Goal: Task Accomplishment & Management: Manage account settings

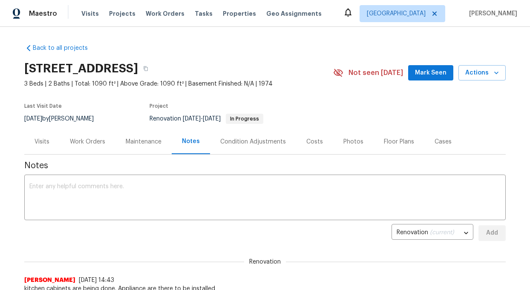
click at [83, 141] on div "Work Orders" at bounding box center [87, 142] width 35 height 9
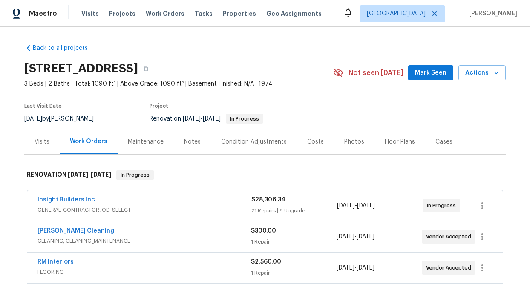
click at [62, 196] on span "Insight Builders Inc" at bounding box center [67, 200] width 58 height 9
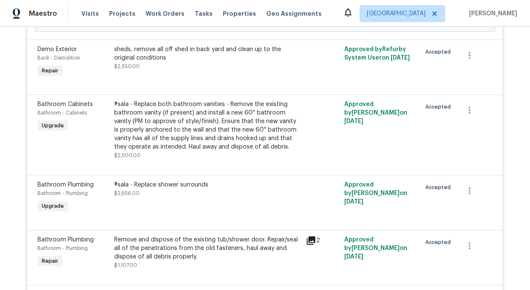
scroll to position [1064, 0]
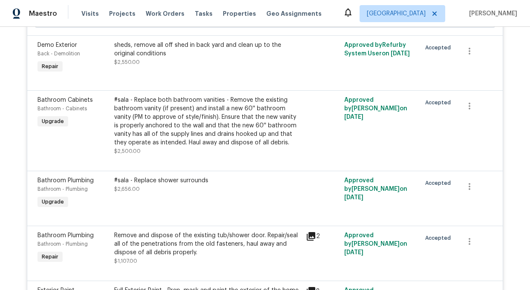
click at [170, 47] on div "sheds, remove all off shed in back yard and clean up to the original conditions" at bounding box center [207, 49] width 187 height 17
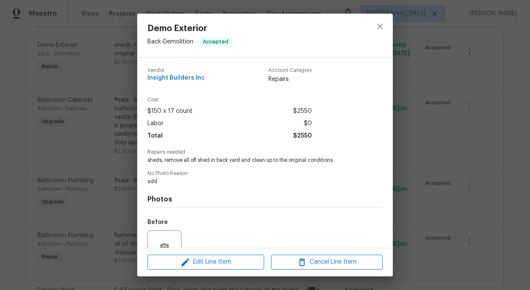
click at [208, 161] on span "sheds, remove all off shed in back yard and clean up to the original conditions" at bounding box center [253, 160] width 212 height 7
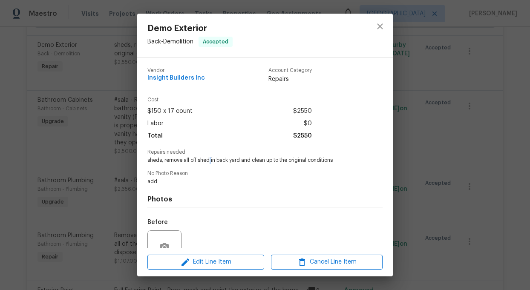
click at [208, 161] on span "sheds, remove all off shed in back yard and clean up to the original conditions" at bounding box center [253, 160] width 212 height 7
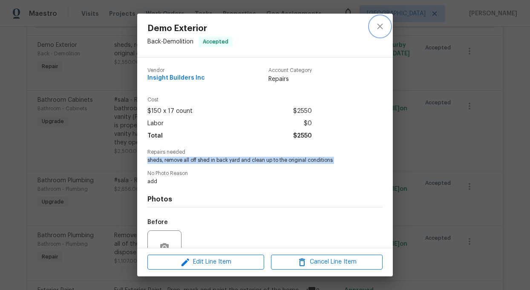
click at [379, 26] on icon "close" at bounding box center [380, 26] width 6 height 6
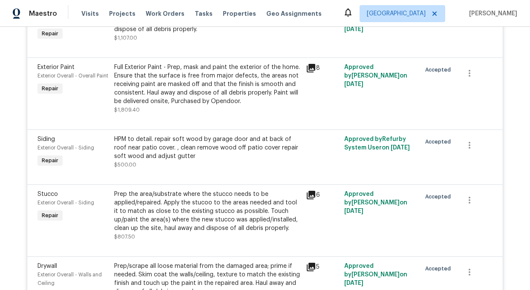
scroll to position [1290, 0]
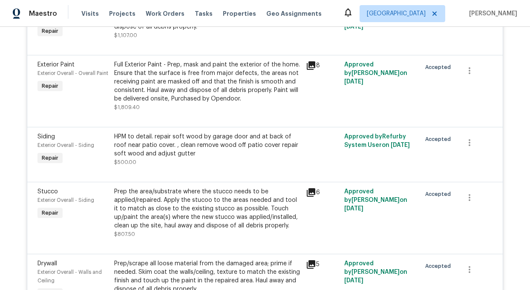
click at [255, 84] on div "Full Exterior Paint - Prep, mask and paint the exterior of the home. Ensure tha…" at bounding box center [207, 82] width 187 height 43
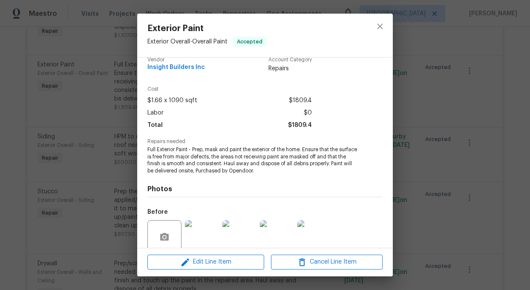
scroll to position [7, 0]
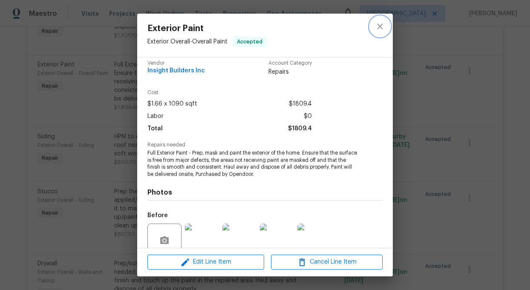
click at [380, 26] on icon "close" at bounding box center [380, 26] width 6 height 6
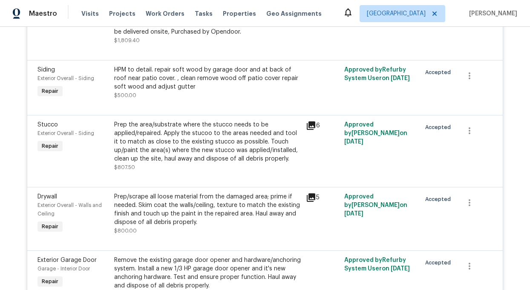
scroll to position [1359, 0]
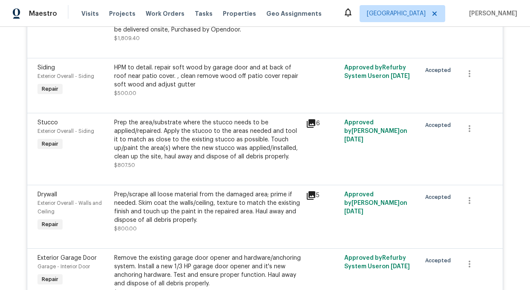
click at [170, 82] on div "HPM to detail. repair soft wood by garage door and at back of roof near patio c…" at bounding box center [207, 77] width 187 height 26
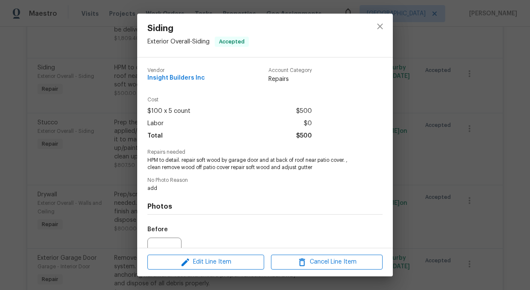
click at [201, 161] on span "HPM to detail. repair soft wood by garage door and at back of roof near patio c…" at bounding box center [253, 164] width 212 height 14
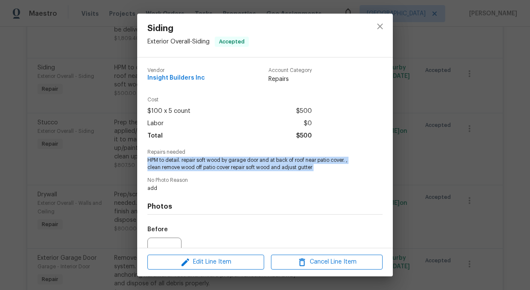
click at [201, 161] on span "HPM to detail. repair soft wood by garage door and at back of roof near patio c…" at bounding box center [253, 164] width 212 height 14
copy span "HPM to detail. repair soft wood by garage door and at back of roof near patio c…"
click at [377, 23] on icon "close" at bounding box center [380, 26] width 10 height 10
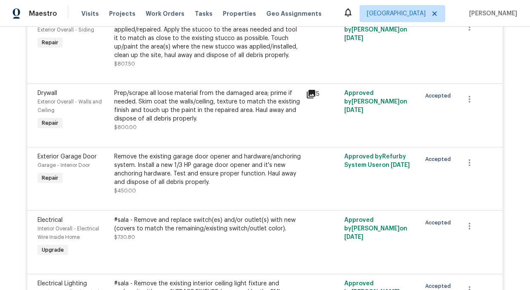
scroll to position [1461, 0]
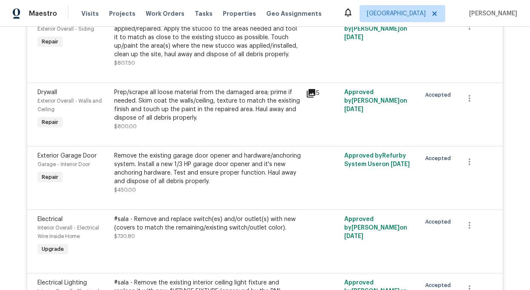
click at [314, 98] on icon at bounding box center [311, 93] width 9 height 9
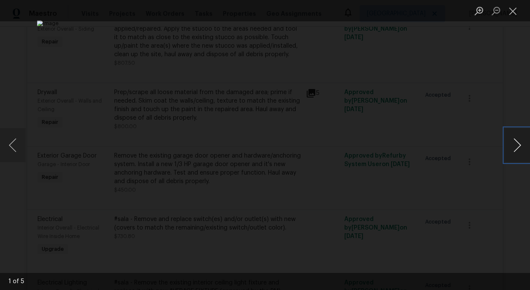
click at [523, 148] on button "Next image" at bounding box center [518, 145] width 26 height 34
click at [512, 10] on button "Close lightbox" at bounding box center [513, 10] width 17 height 15
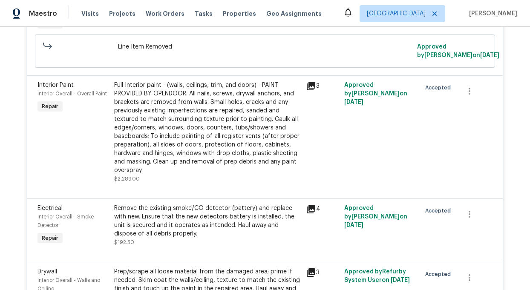
scroll to position [2110, 0]
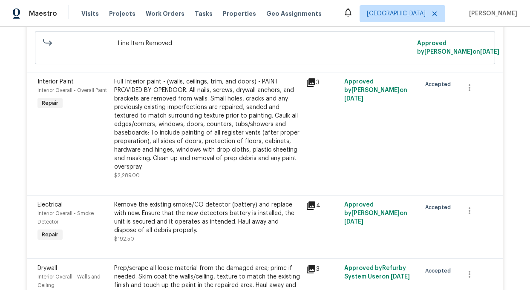
click at [174, 152] on div "Full Interior paint - (walls, ceilings, trim, and doors) - PAINT PROVIDED BY OP…" at bounding box center [207, 125] width 187 height 94
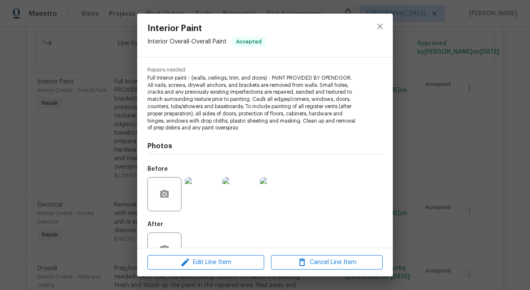
scroll to position [110, 0]
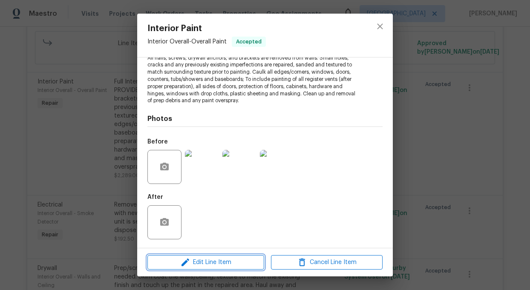
click at [205, 261] on span "Edit Line Item" at bounding box center [206, 262] width 112 height 11
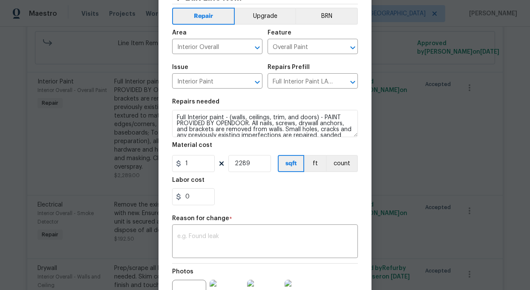
scroll to position [0, 0]
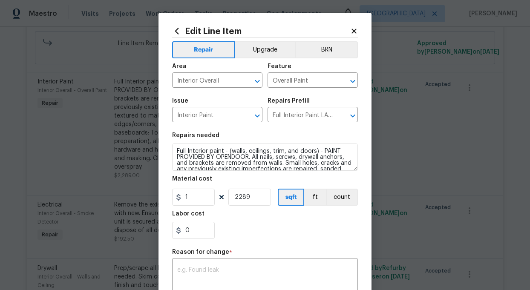
click at [352, 29] on icon at bounding box center [354, 31] width 5 height 5
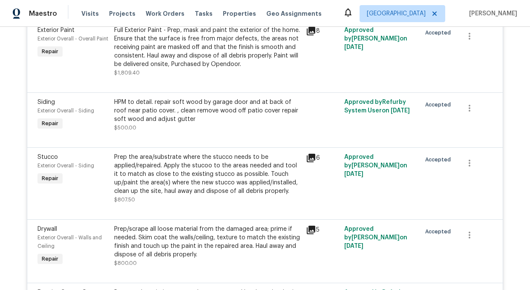
scroll to position [1322, 0]
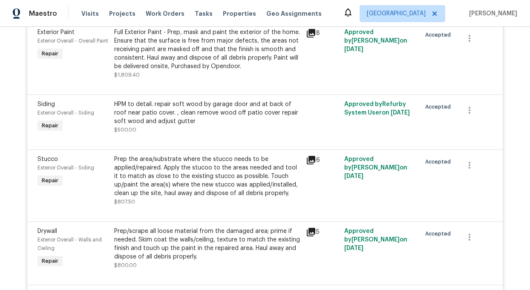
click at [186, 112] on div "HPM to detail. repair soft wood by garage door and at back of roof near patio c…" at bounding box center [207, 113] width 187 height 26
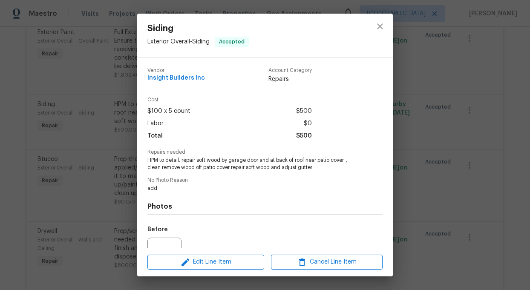
click at [194, 162] on span "HPM to detail. repair soft wood by garage door and at back of roof near patio c…" at bounding box center [253, 164] width 212 height 14
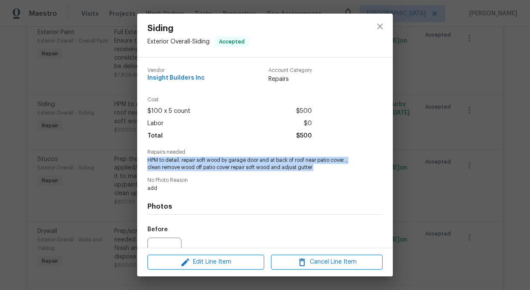
click at [194, 162] on span "HPM to detail. repair soft wood by garage door and at back of roof near patio c…" at bounding box center [253, 164] width 212 height 14
copy span "HPM to detail. repair soft wood by garage door and at back of roof near patio c…"
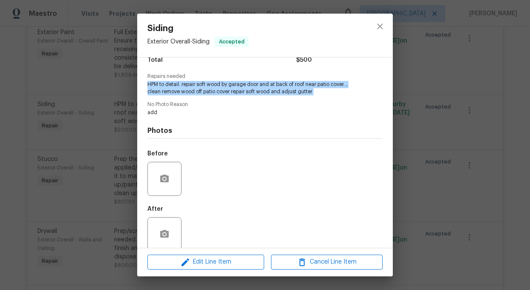
scroll to position [88, 0]
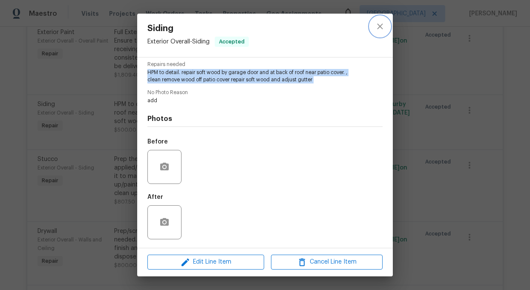
click at [379, 26] on icon "close" at bounding box center [380, 26] width 10 height 10
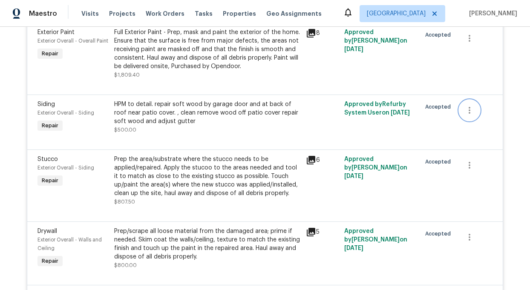
click at [467, 111] on icon "button" at bounding box center [470, 110] width 10 height 10
click at [476, 111] on li "Cancel" at bounding box center [476, 114] width 33 height 14
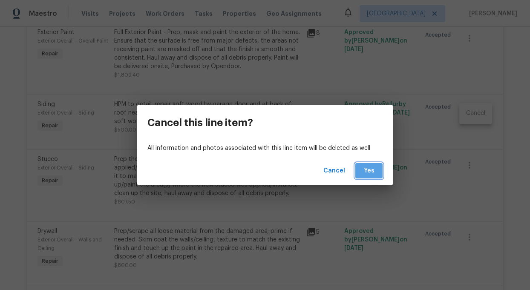
click at [367, 169] on span "Yes" at bounding box center [369, 171] width 14 height 11
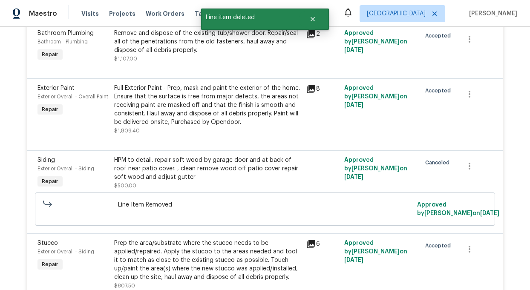
scroll to position [1261, 0]
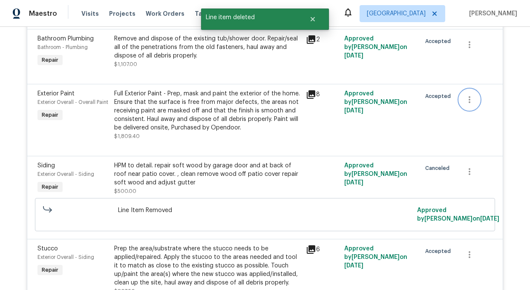
click at [469, 98] on icon "button" at bounding box center [470, 100] width 10 height 10
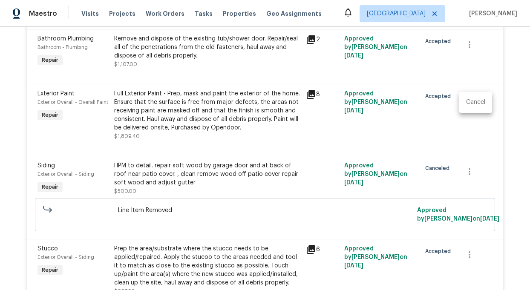
click at [472, 101] on li "Cancel" at bounding box center [476, 102] width 33 height 14
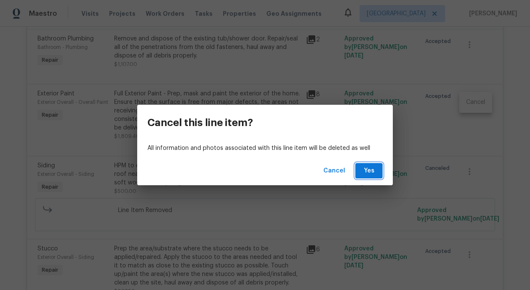
click at [372, 167] on span "Yes" at bounding box center [369, 171] width 14 height 11
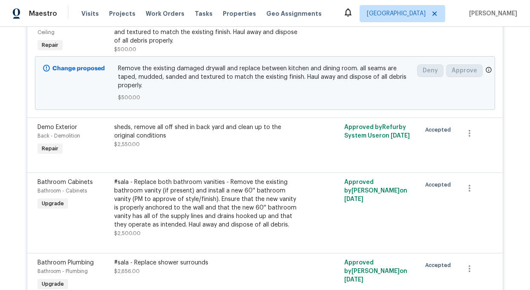
scroll to position [983, 0]
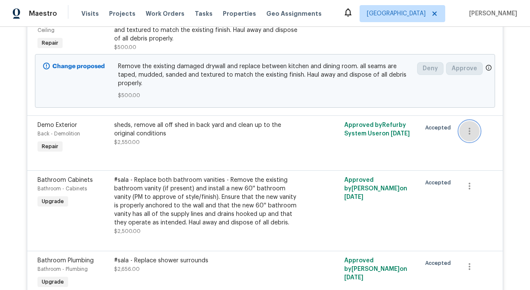
click at [470, 130] on icon "button" at bounding box center [470, 131] width 2 height 7
click at [475, 133] on li "Cancel" at bounding box center [476, 133] width 33 height 14
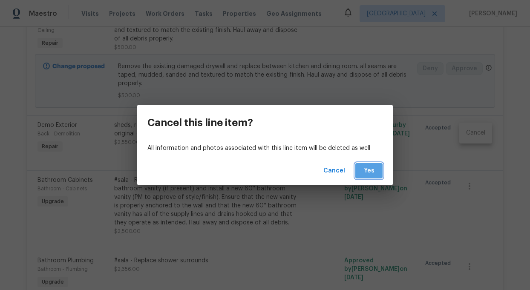
click at [369, 172] on span "Yes" at bounding box center [369, 171] width 14 height 11
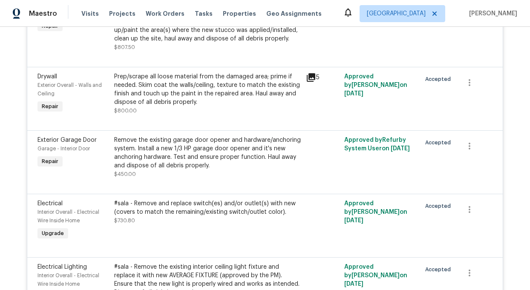
scroll to position [1562, 0]
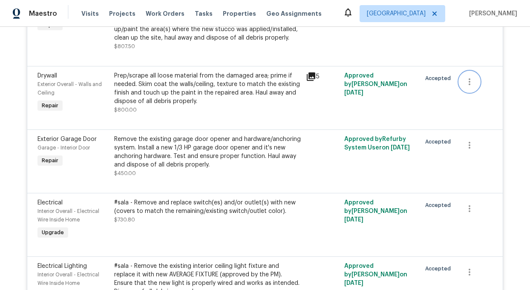
click at [471, 84] on icon "button" at bounding box center [470, 82] width 10 height 10
click at [476, 86] on li "Cancel" at bounding box center [476, 85] width 33 height 14
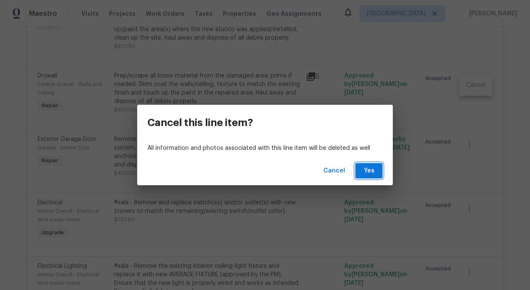
click at [367, 167] on span "Yes" at bounding box center [369, 171] width 14 height 11
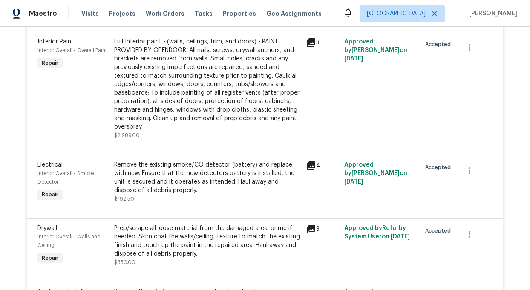
scroll to position [2264, 0]
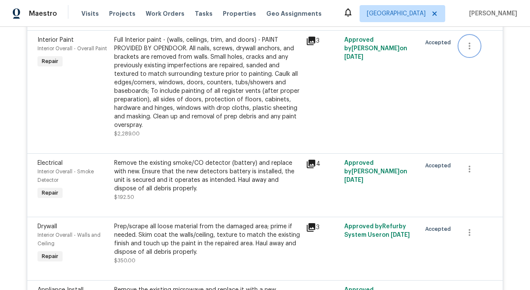
click at [471, 51] on icon "button" at bounding box center [470, 46] width 10 height 10
click at [472, 51] on li "Cancel" at bounding box center [476, 52] width 33 height 14
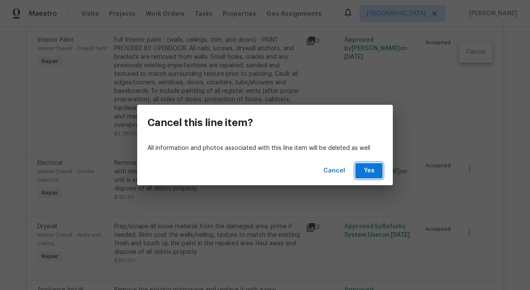
click at [369, 171] on span "Yes" at bounding box center [369, 171] width 14 height 11
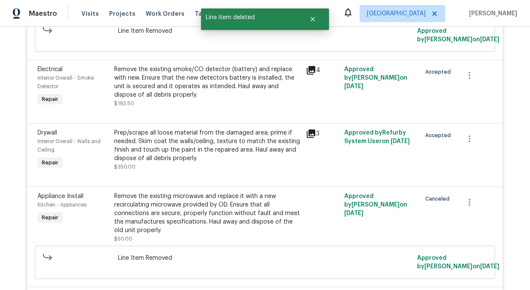
scroll to position [2389, 0]
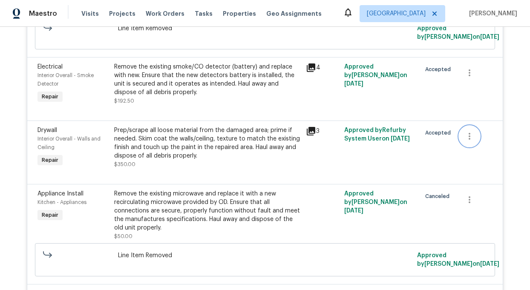
click at [469, 139] on icon "button" at bounding box center [470, 136] width 10 height 10
click at [473, 145] on li "Cancel" at bounding box center [476, 143] width 33 height 14
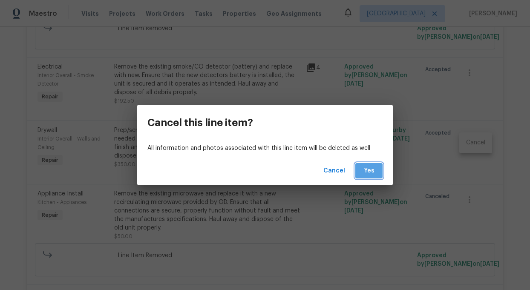
click at [373, 168] on span "Yes" at bounding box center [369, 171] width 14 height 11
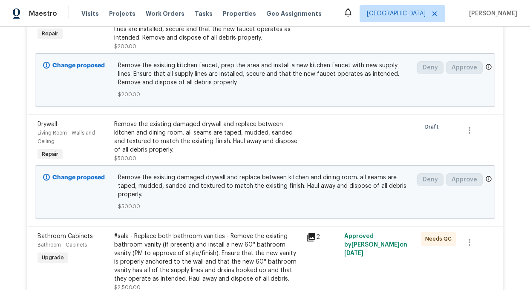
scroll to position [875, 0]
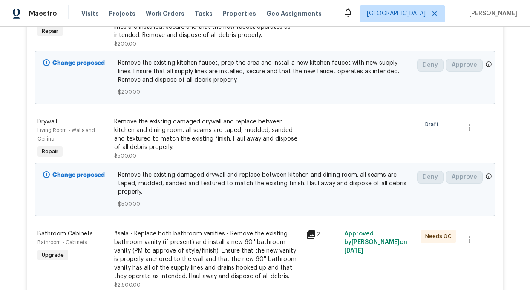
click at [171, 139] on div "Remove the existing damaged drywall and replace between kitchen and dining room…" at bounding box center [207, 135] width 187 height 34
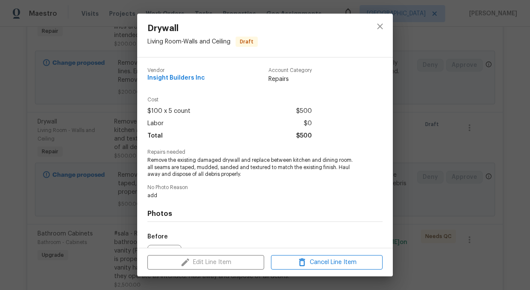
click at [200, 163] on span "Remove the existing damaged drywall and replace between kitchen and dining room…" at bounding box center [253, 167] width 212 height 21
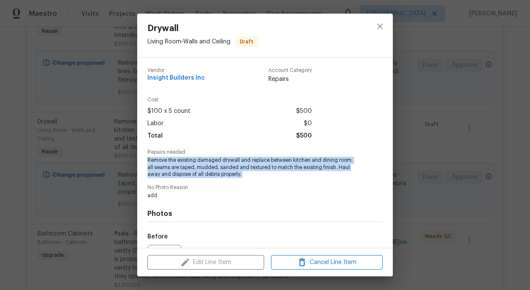
click at [200, 163] on span "Remove the existing damaged drywall and replace between kitchen and dining room…" at bounding box center [253, 167] width 212 height 21
copy span "Remove the existing damaged drywall and replace between kitchen and dining room…"
click at [335, 265] on span "Cancel Line Item" at bounding box center [327, 262] width 107 height 11
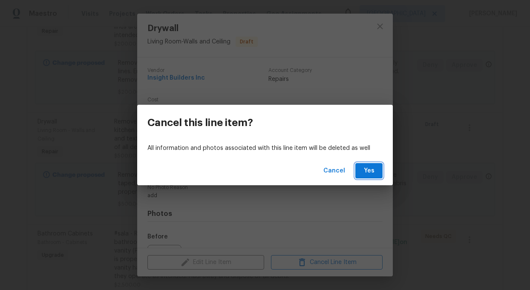
click at [369, 168] on span "Yes" at bounding box center [369, 171] width 14 height 11
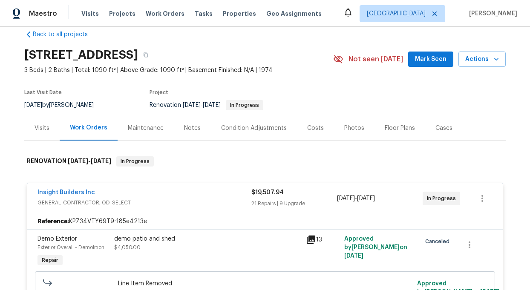
scroll to position [0, 0]
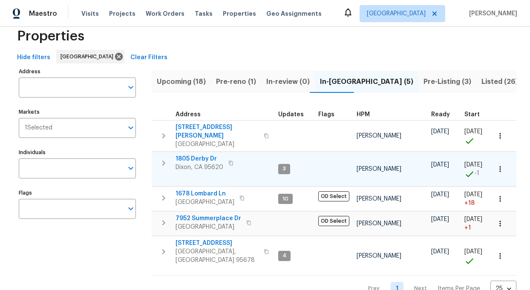
scroll to position [27, 0]
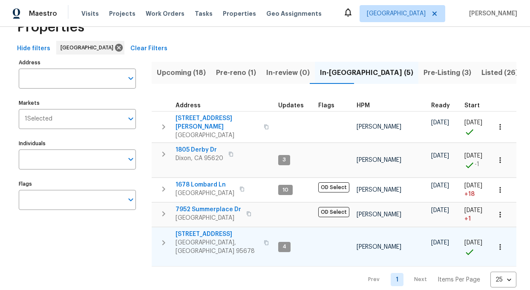
click at [170, 231] on button "button" at bounding box center [163, 243] width 17 height 26
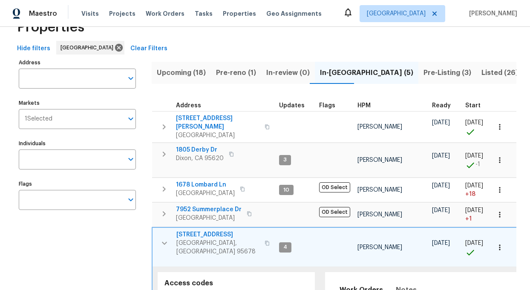
click at [200, 231] on span "509 Brookwood Rd" at bounding box center [217, 235] width 83 height 9
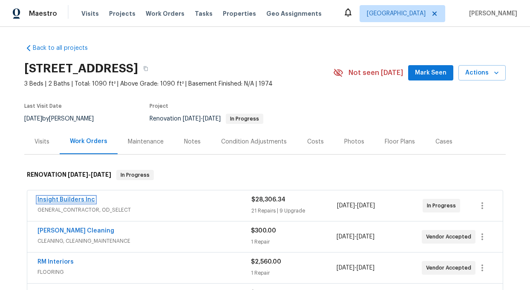
click at [80, 200] on link "Insight Builders Inc" at bounding box center [67, 200] width 58 height 6
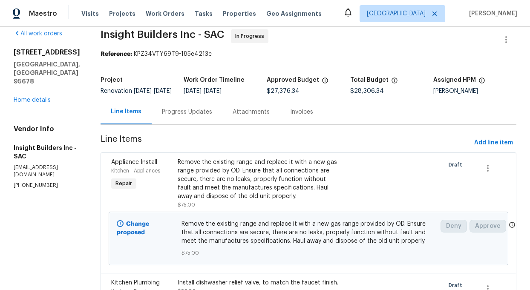
scroll to position [10, 0]
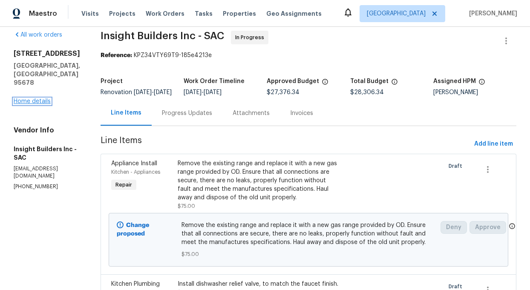
click at [29, 98] on link "Home details" at bounding box center [32, 101] width 37 height 6
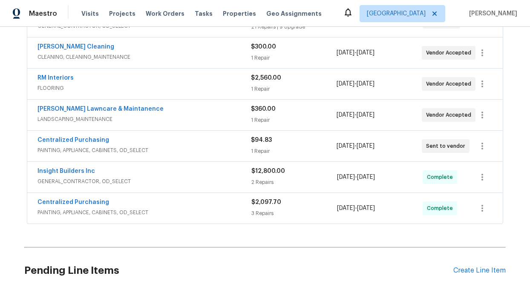
scroll to position [251, 0]
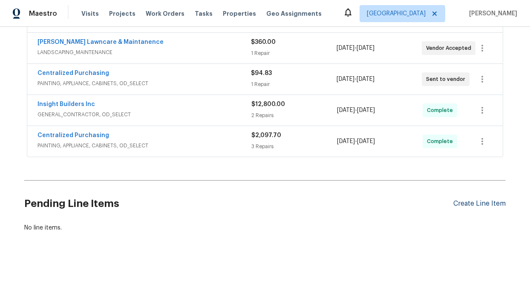
click at [472, 202] on div "Create Line Item" at bounding box center [480, 204] width 52 height 8
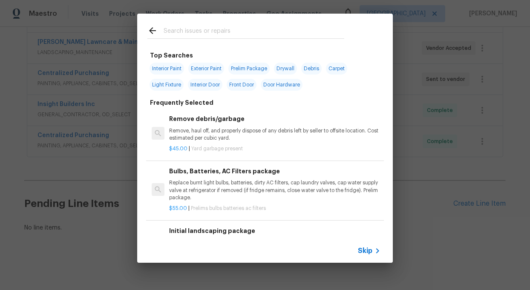
click at [176, 31] on input "text" at bounding box center [254, 32] width 181 height 13
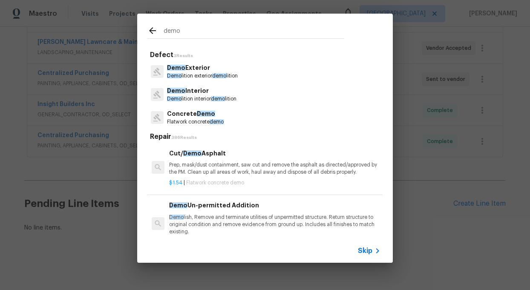
type input "demo"
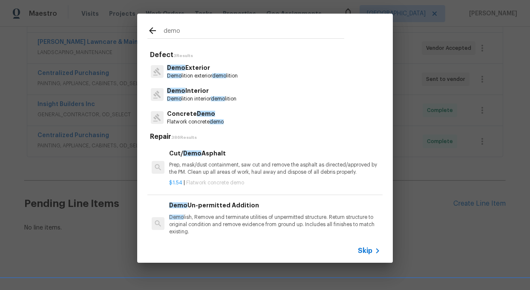
click at [190, 65] on p "Demo Exterior" at bounding box center [202, 68] width 71 height 9
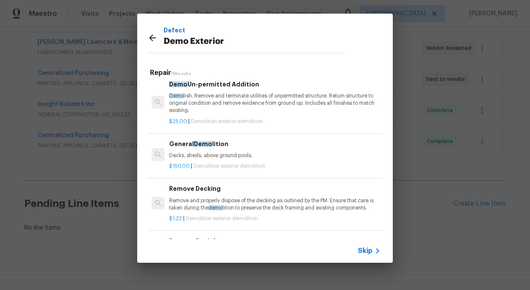
scroll to position [0, 0]
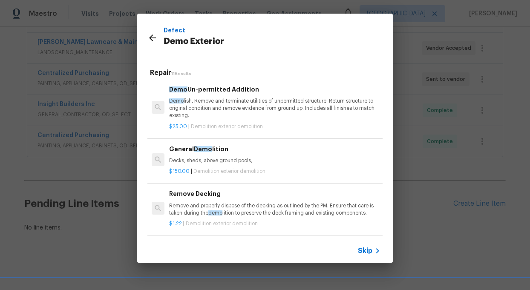
click at [219, 165] on div "$150.00 | Demolition exterior demolition" at bounding box center [274, 170] width 211 height 11
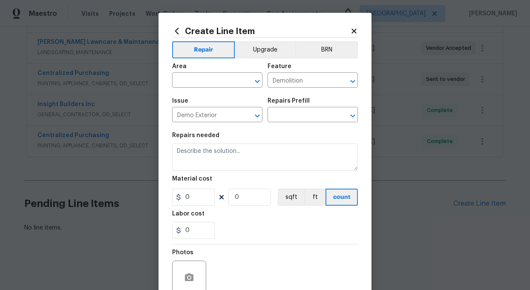
type textarea "Decks, sheds, above ground pools,"
type input "1"
type input "General Demolition $150.00"
type input "150"
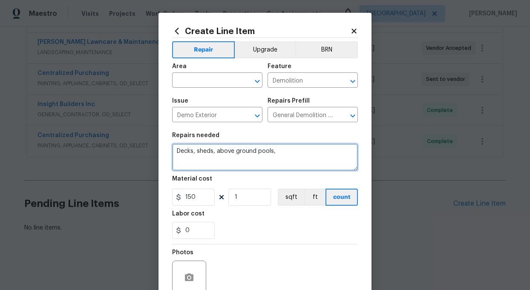
click at [287, 153] on textarea "Decks, sheds, above ground pools," at bounding box center [265, 157] width 186 height 27
click at [196, 153] on textarea "Decks, sheds," at bounding box center [265, 157] width 186 height 27
click at [204, 150] on textarea "sheds," at bounding box center [265, 157] width 186 height 27
paste textarea "sheds, remove all off shed in back yard and clean up to the original conditions"
type textarea "sheds, sheds, remove all off shed in back yard and clean up to the original con…"
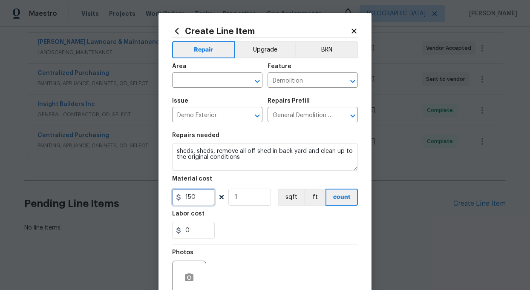
click at [198, 201] on input "150" at bounding box center [193, 197] width 43 height 17
type input "0"
click at [244, 199] on input "1" at bounding box center [249, 197] width 43 height 17
type input "2550"
click at [205, 87] on input "text" at bounding box center [205, 81] width 67 height 13
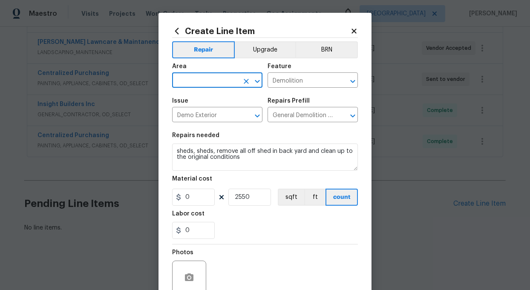
click at [207, 77] on input "text" at bounding box center [205, 81] width 67 height 13
click at [210, 111] on li "Exterior Overall" at bounding box center [217, 114] width 90 height 14
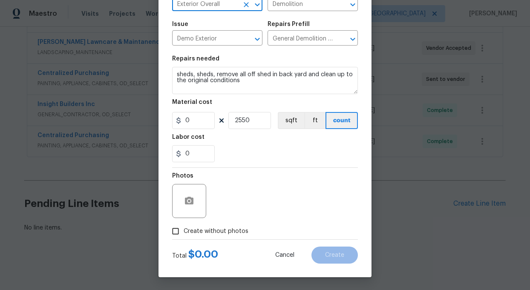
type input "Exterior Overall"
click at [194, 123] on input "0" at bounding box center [193, 120] width 43 height 17
type input "1"
click at [235, 185] on div "Photos" at bounding box center [265, 195] width 186 height 55
click at [176, 231] on input "Create without photos" at bounding box center [176, 231] width 16 height 16
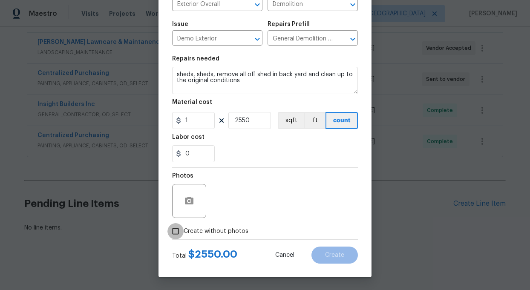
checkbox input "true"
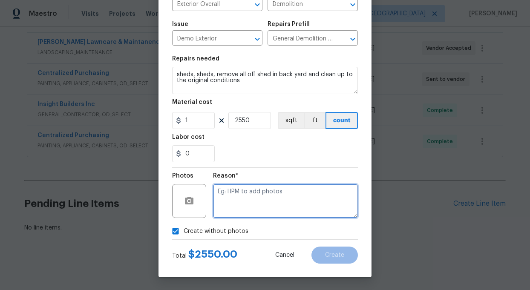
click at [260, 214] on textarea at bounding box center [285, 201] width 145 height 34
type textarea "add"
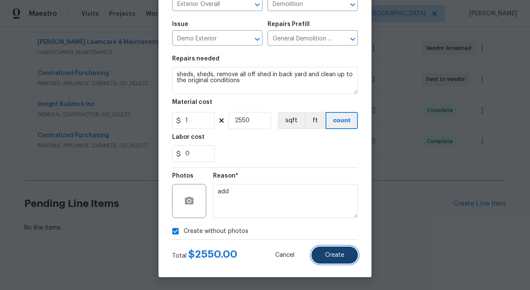
click at [342, 257] on span "Create" at bounding box center [334, 255] width 19 height 6
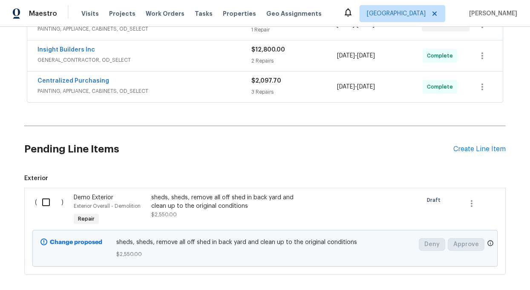
scroll to position [312, 0]
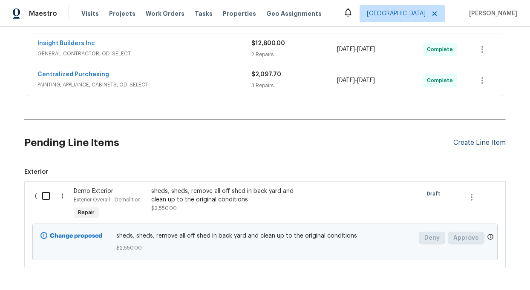
click at [480, 142] on div "Create Line Item" at bounding box center [480, 143] width 52 height 8
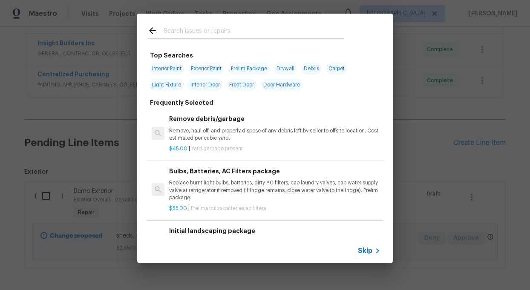
click at [214, 67] on span "Exterior Paint" at bounding box center [206, 69] width 36 height 12
type input "Exterior Paint"
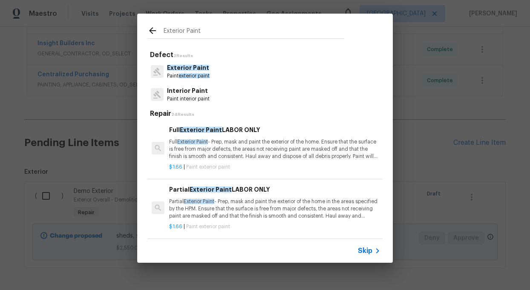
click at [237, 149] on p "Full Exterior Paint - Prep, mask and paint the exterior of the home. Ensure tha…" at bounding box center [274, 150] width 211 height 22
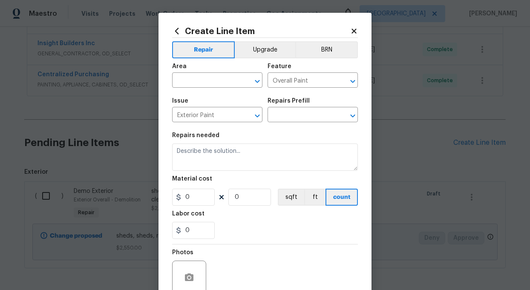
type input "Full Exterior Paint LABOR ONLY $1.66"
type textarea "Full Exterior Paint - Prep, mask and paint the exterior of the home. Ensure tha…"
type input "1.66"
type input "1"
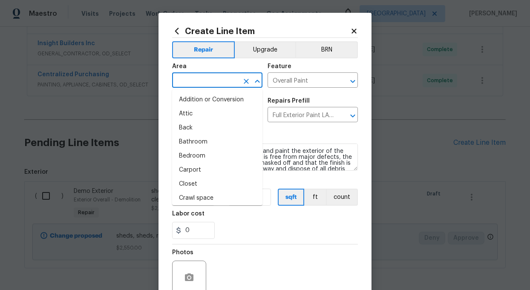
click at [191, 79] on input "text" at bounding box center [205, 81] width 67 height 13
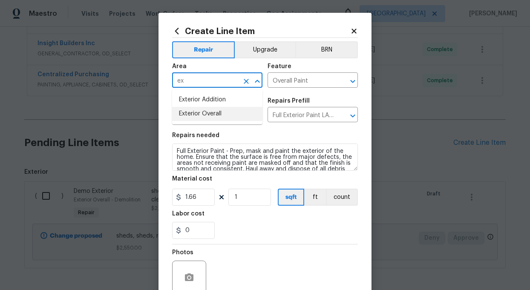
click at [199, 111] on li "Exterior Overall" at bounding box center [217, 114] width 90 height 14
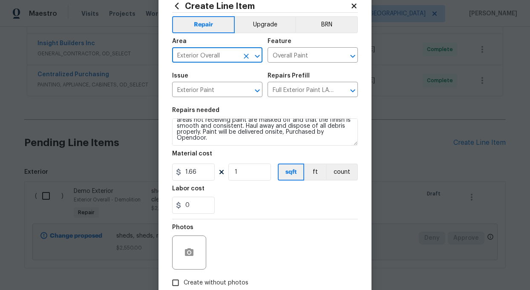
scroll to position [31, 0]
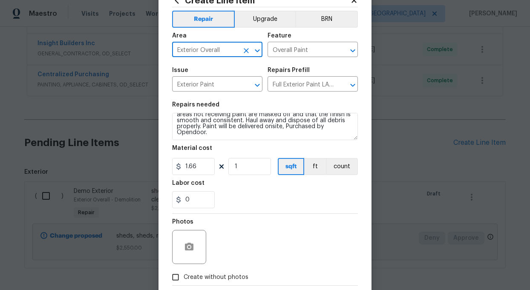
type input "Exterior Overall"
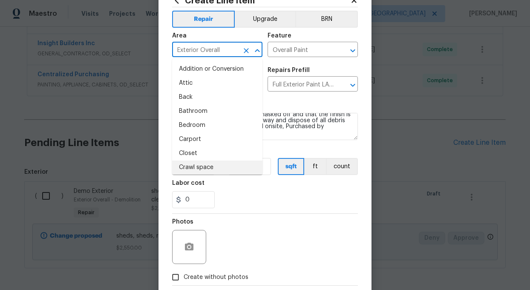
click at [234, 209] on section "Repairs needed Full Exterior Paint - Prep, mask and paint the exterior of the h…" at bounding box center [265, 155] width 186 height 117
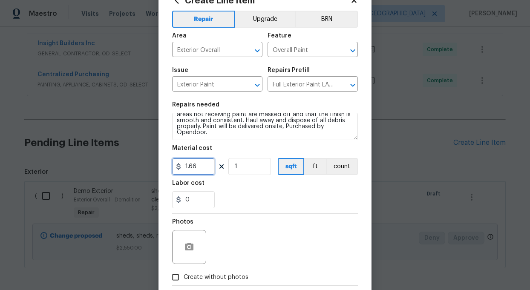
click at [204, 165] on input "1.66" at bounding box center [193, 166] width 43 height 17
type input "1.8"
click at [246, 167] on input "1" at bounding box center [249, 166] width 43 height 17
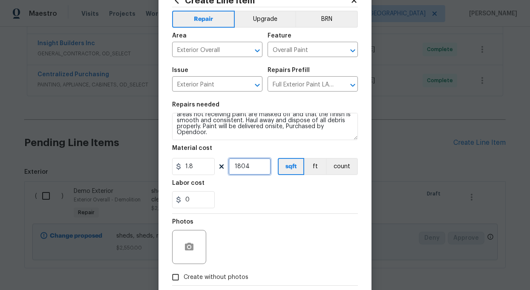
type input "1804"
click at [269, 205] on div "0" at bounding box center [265, 199] width 186 height 17
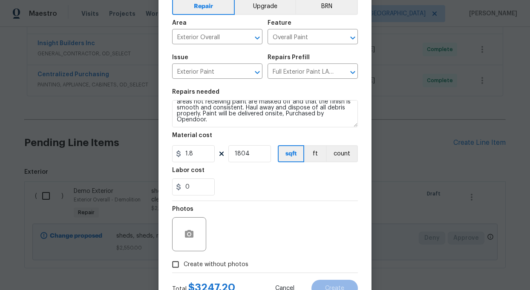
scroll to position [52, 0]
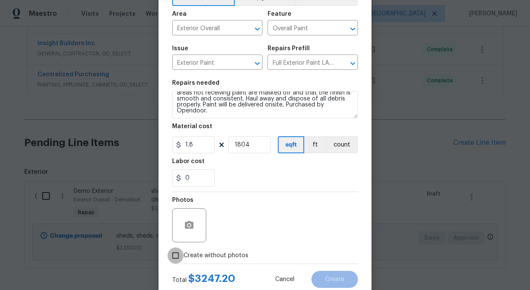
click at [179, 254] on input "Create without photos" at bounding box center [176, 256] width 16 height 16
checkbox input "true"
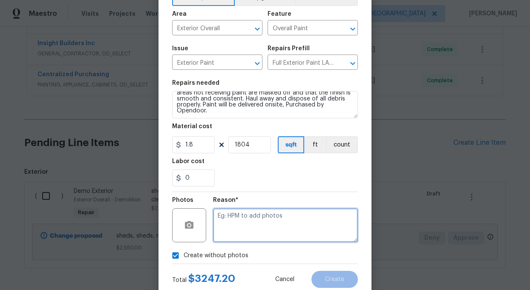
click at [256, 224] on textarea at bounding box center [285, 225] width 145 height 34
type textarea "add"
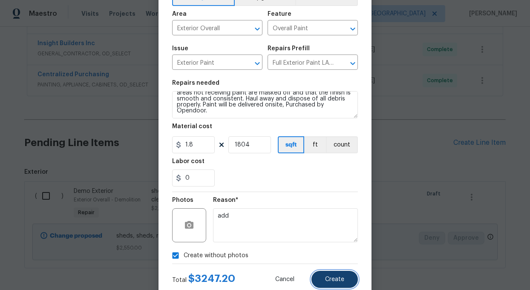
click at [344, 279] on span "Create" at bounding box center [334, 280] width 19 height 6
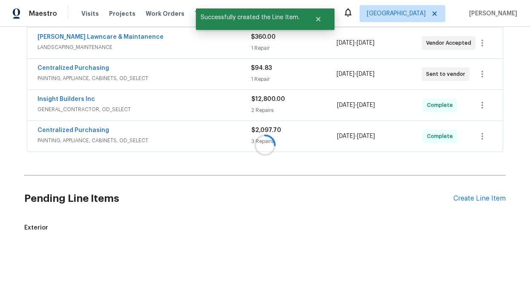
scroll to position [312, 0]
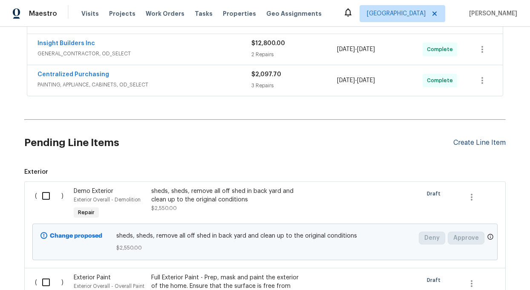
click at [471, 143] on div "Create Line Item" at bounding box center [480, 143] width 52 height 8
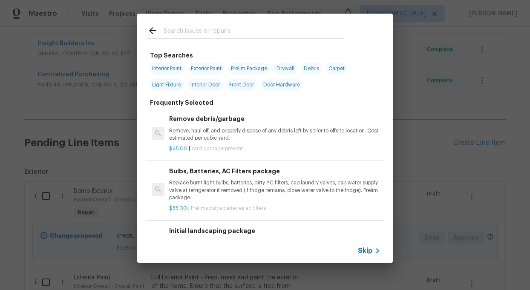
click at [171, 33] on input "text" at bounding box center [254, 32] width 181 height 13
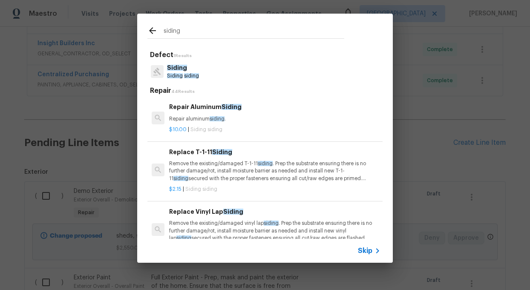
type input "siding"
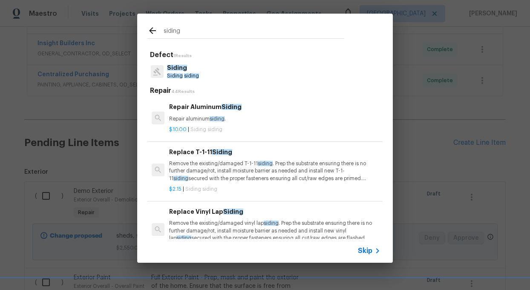
click at [179, 70] on span "Siding" at bounding box center [177, 68] width 20 height 6
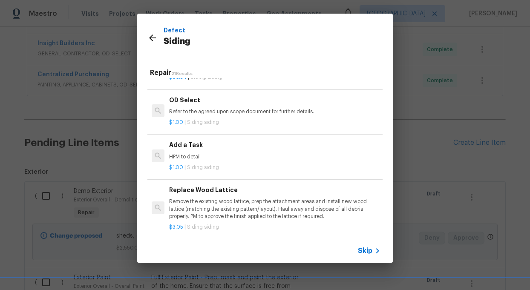
scroll to position [512, 0]
click at [189, 154] on p "HPM to detail" at bounding box center [274, 156] width 211 height 7
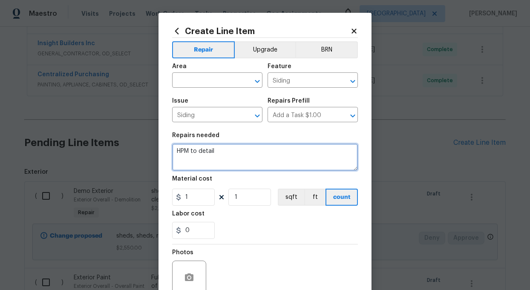
click at [230, 150] on textarea "HPM to detail" at bounding box center [265, 157] width 186 height 27
type textarea "H"
paste textarea "HPM to detail. repair soft wood by garage door and at back of roof near patio c…"
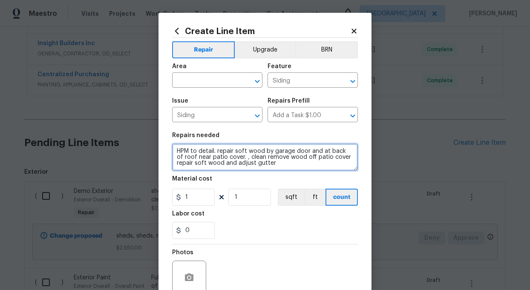
scroll to position [2, 0]
type textarea "HPM to detail. repair soft wood by garage door and at back of roof near patio c…"
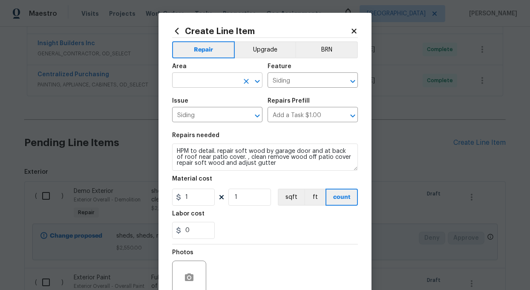
click at [202, 78] on input "text" at bounding box center [205, 81] width 67 height 13
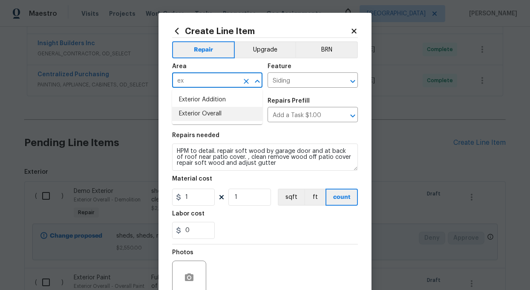
click at [200, 116] on li "Exterior Overall" at bounding box center [217, 114] width 90 height 14
type input "Exterior Overall"
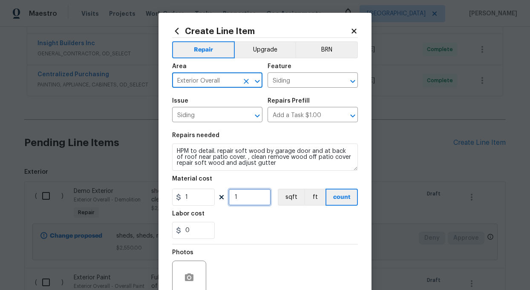
click at [248, 199] on input "1" at bounding box center [249, 197] width 43 height 17
type input "500"
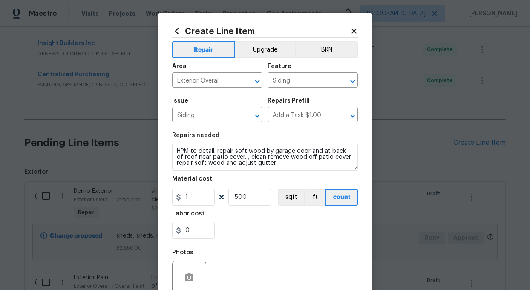
click at [262, 231] on div "0" at bounding box center [265, 230] width 186 height 17
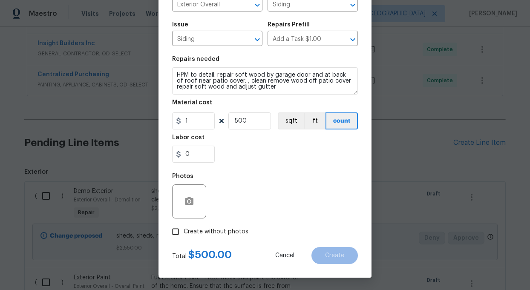
scroll to position [77, 0]
click at [176, 228] on input "Create without photos" at bounding box center [176, 231] width 16 height 16
checkbox input "true"
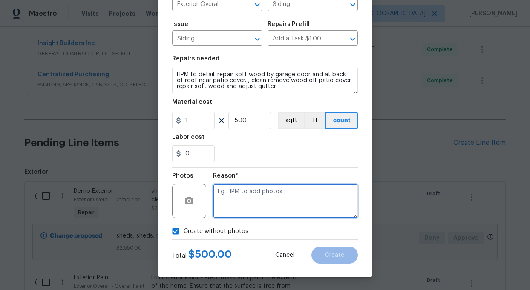
click at [267, 192] on textarea at bounding box center [285, 201] width 145 height 34
click at [267, 198] on textarea at bounding box center [285, 201] width 145 height 34
type textarea "add"
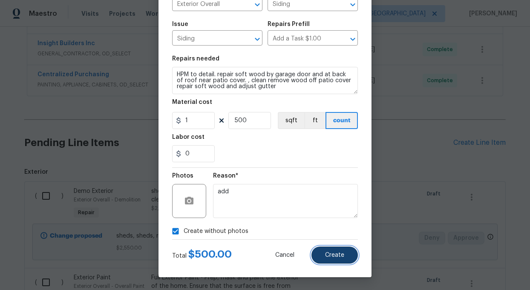
click at [333, 256] on span "Create" at bounding box center [334, 255] width 19 height 6
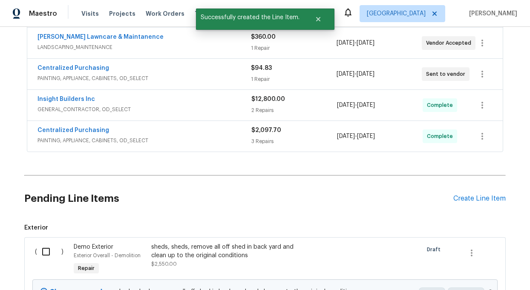
scroll to position [312, 0]
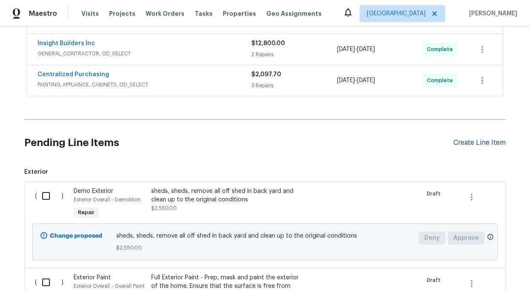
click at [471, 141] on div "Create Line Item" at bounding box center [480, 143] width 52 height 8
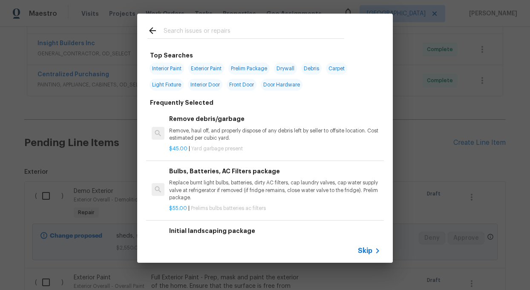
click at [170, 68] on span "Interior Paint" at bounding box center [167, 69] width 35 height 12
type input "Interior Paint"
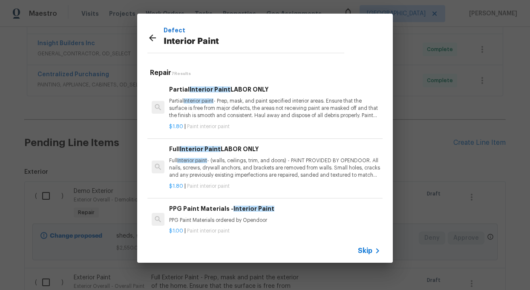
click at [211, 111] on p "Partial Interior paint - Prep, mask, and paint specified interior areas. Ensure…" at bounding box center [274, 109] width 211 height 22
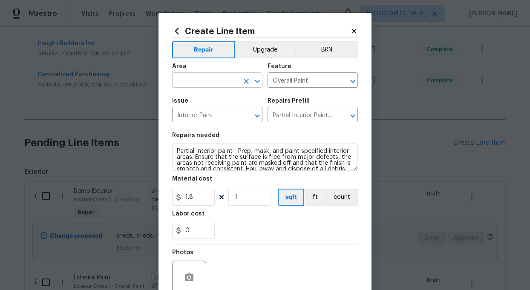
click at [197, 81] on input "text" at bounding box center [205, 81] width 67 height 13
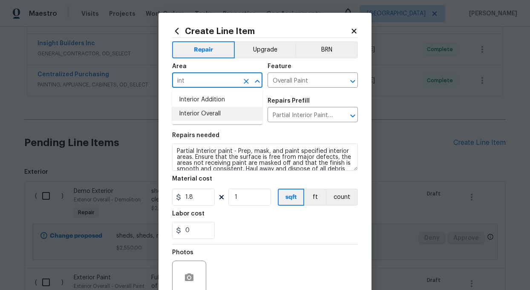
click at [207, 114] on li "Interior Overall" at bounding box center [217, 114] width 90 height 14
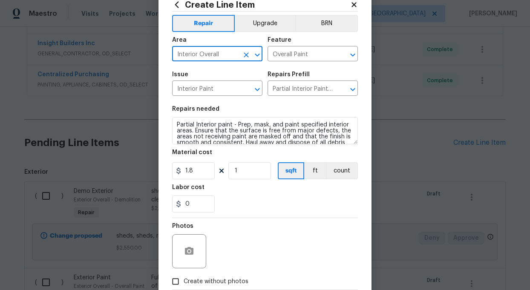
type input "Interior Overall"
click at [246, 175] on input "1" at bounding box center [249, 170] width 43 height 17
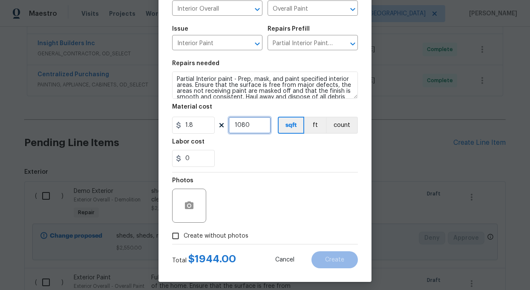
scroll to position [77, 0]
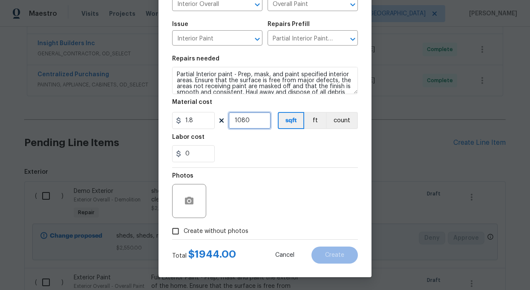
type input "1080"
click at [172, 230] on input "Create without photos" at bounding box center [176, 231] width 16 height 16
checkbox input "true"
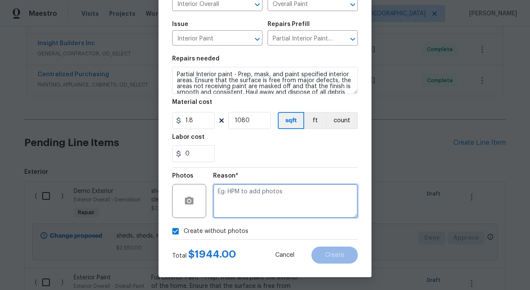
click at [261, 207] on textarea at bounding box center [285, 201] width 145 height 34
type textarea "add"
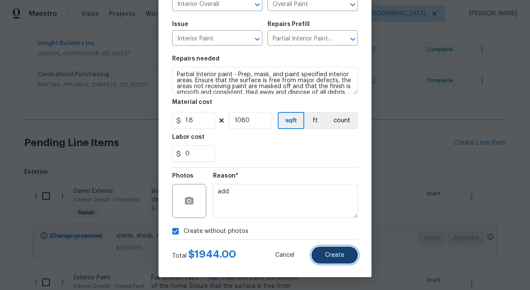
click at [343, 256] on span "Create" at bounding box center [334, 255] width 19 height 6
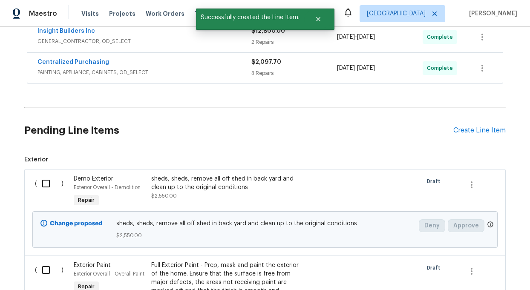
scroll to position [325, 0]
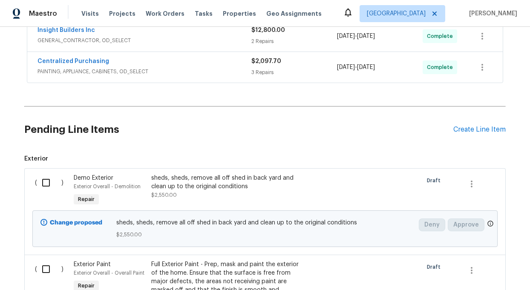
click at [46, 182] on input "checkbox" at bounding box center [49, 183] width 24 height 18
checkbox input "true"
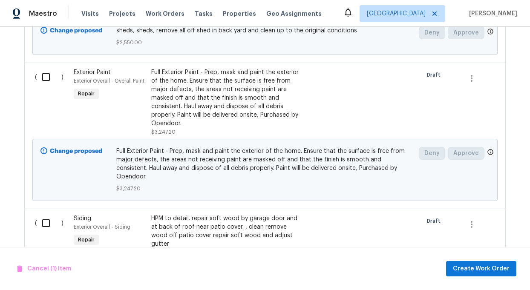
scroll to position [521, 0]
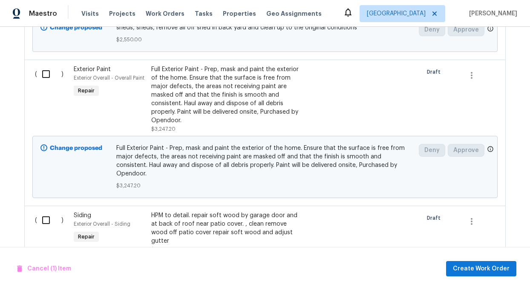
click at [44, 75] on input "checkbox" at bounding box center [49, 74] width 24 height 18
checkbox input "true"
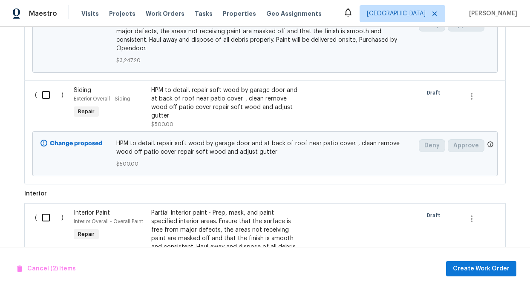
scroll to position [648, 0]
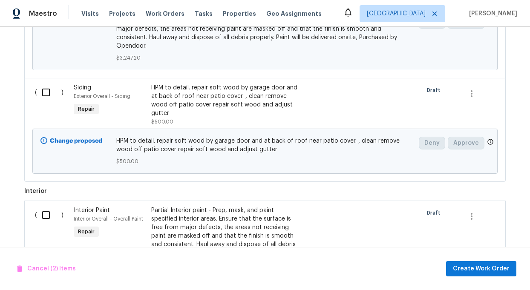
click at [46, 84] on input "checkbox" at bounding box center [49, 93] width 24 height 18
checkbox input "true"
click at [45, 206] on input "checkbox" at bounding box center [49, 215] width 24 height 18
checkbox input "true"
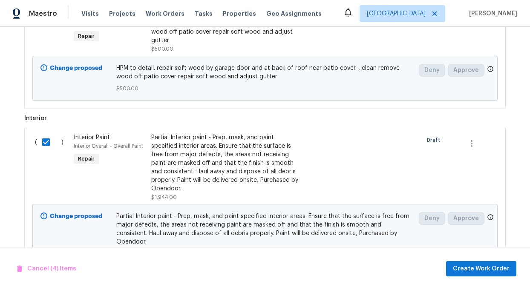
scroll to position [738, 0]
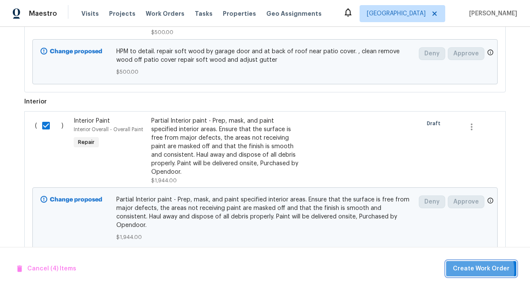
click at [468, 271] on span "Create Work Order" at bounding box center [481, 269] width 57 height 11
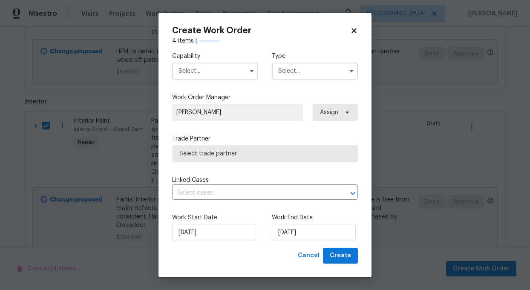
checkbox input "false"
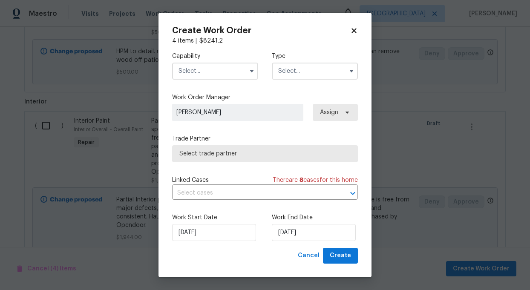
click at [208, 71] on input "text" at bounding box center [215, 71] width 86 height 17
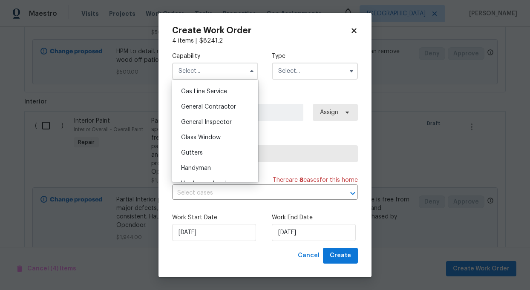
scroll to position [391, 0]
click at [208, 105] on span "General Contractor" at bounding box center [208, 106] width 55 height 6
type input "General Contractor"
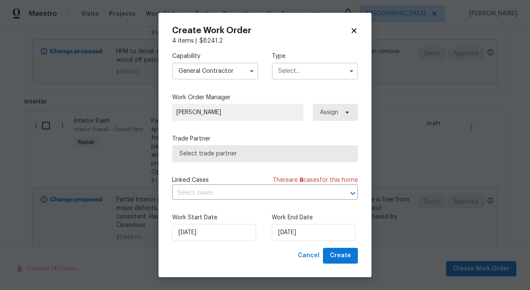
click at [319, 71] on input "text" at bounding box center [315, 71] width 86 height 17
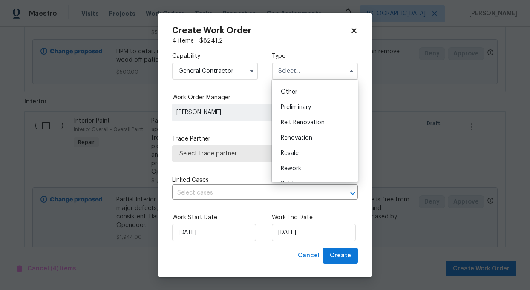
scroll to position [168, 0]
click at [298, 133] on span "Renovation" at bounding box center [297, 136] width 32 height 6
type input "Renovation"
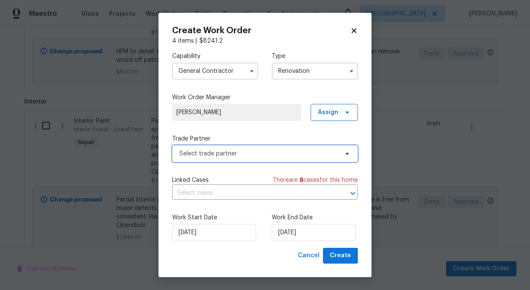
click at [251, 155] on span "Select trade partner" at bounding box center [258, 154] width 159 height 9
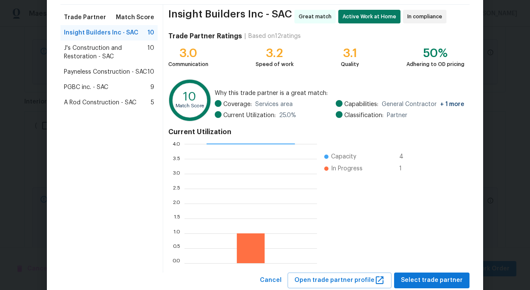
scroll to position [86, 0]
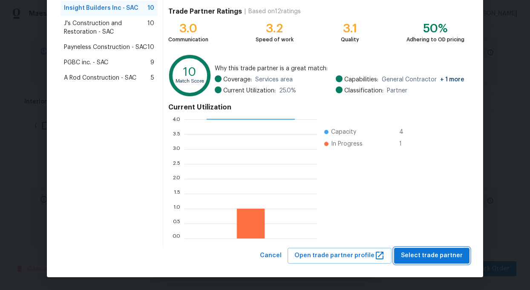
click at [437, 255] on span "Select trade partner" at bounding box center [432, 256] width 62 height 11
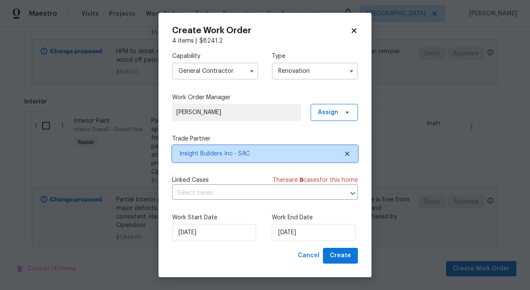
scroll to position [0, 0]
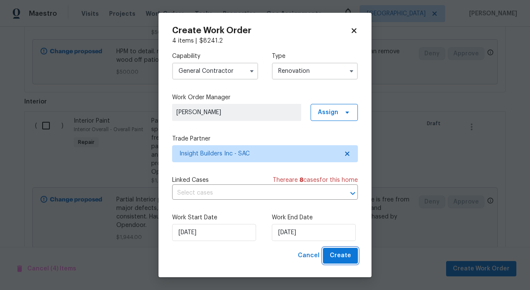
click at [344, 255] on span "Create" at bounding box center [340, 256] width 21 height 11
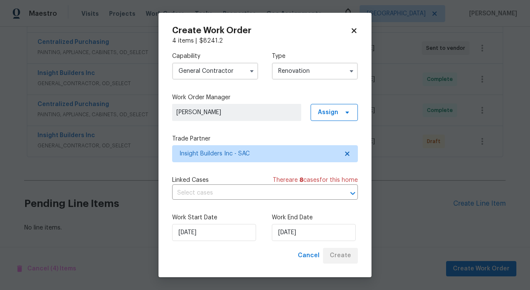
scroll to position [282, 0]
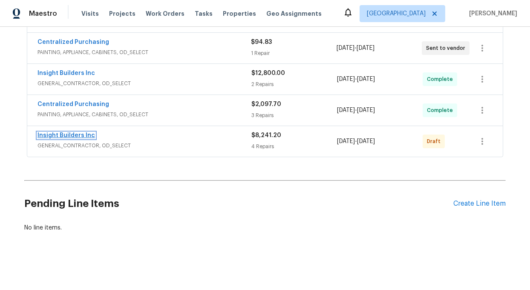
click at [67, 133] on link "Insight Builders Inc" at bounding box center [67, 136] width 58 height 6
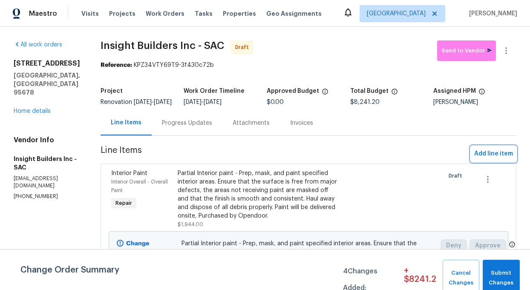
click at [499, 159] on span "Add line item" at bounding box center [493, 154] width 39 height 11
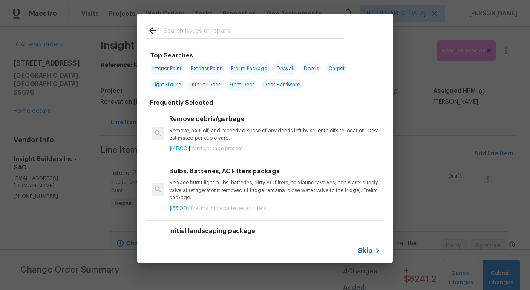
click at [178, 30] on input "text" at bounding box center [254, 32] width 181 height 13
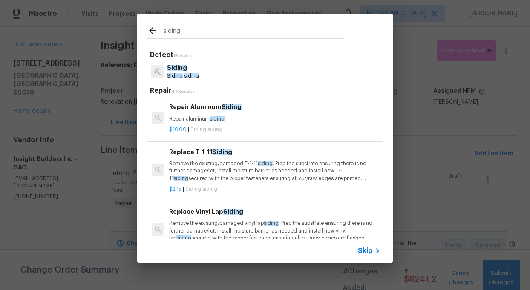
type input "siding"
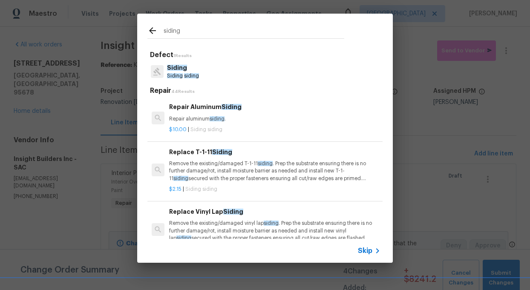
click at [185, 73] on span "siding" at bounding box center [191, 75] width 15 height 5
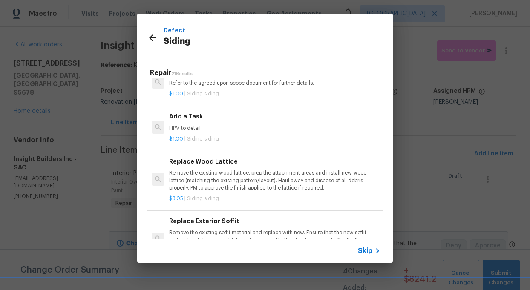
scroll to position [475, 0]
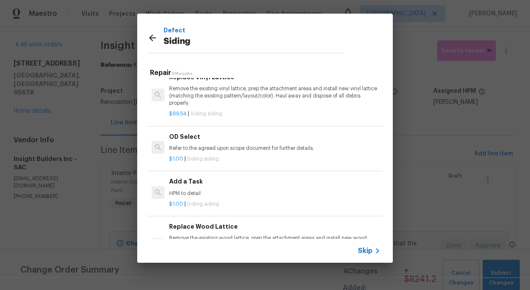
click at [181, 187] on div "Add a Task HPM to detail" at bounding box center [274, 187] width 211 height 20
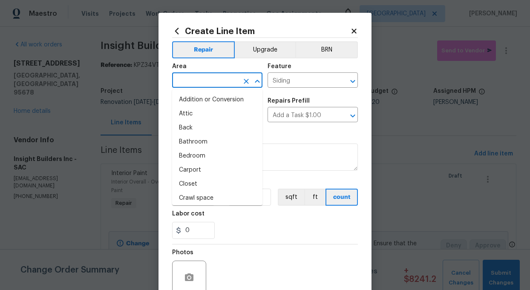
click at [185, 77] on input "text" at bounding box center [205, 81] width 67 height 13
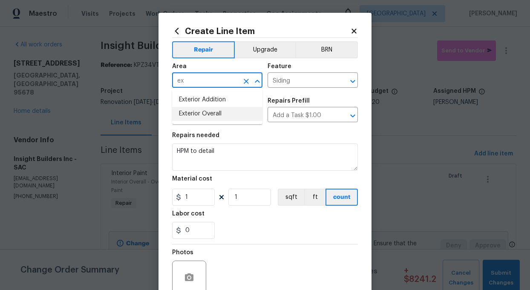
click at [186, 115] on li "Exterior Overall" at bounding box center [217, 114] width 90 height 14
type input "Exterior Overall"
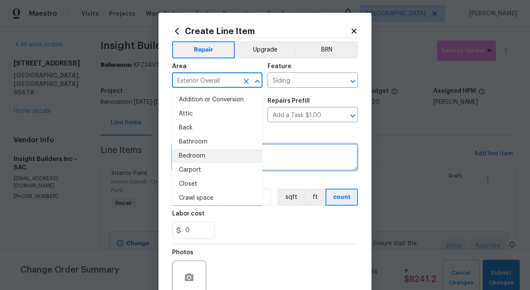
click at [316, 154] on textarea "HPM to detail" at bounding box center [265, 157] width 186 height 27
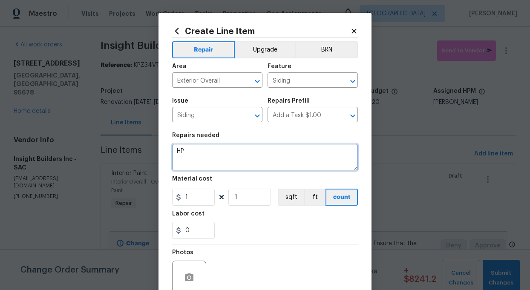
type textarea "H"
paste textarea "HPM to detail. repair soft wood by garage door and at back of roof near patio c…"
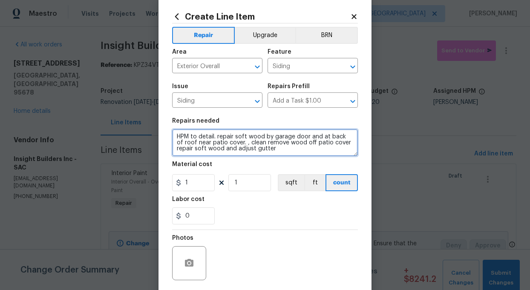
scroll to position [15, 0]
type textarea "HPM to detail. repair soft wood by garage door and at back of roof near patio c…"
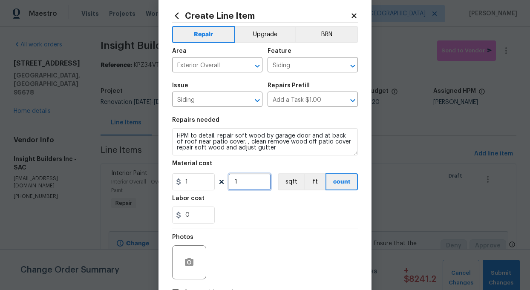
click at [249, 185] on input "1" at bounding box center [249, 182] width 43 height 17
type input "500"
click at [253, 221] on div "0" at bounding box center [265, 215] width 186 height 17
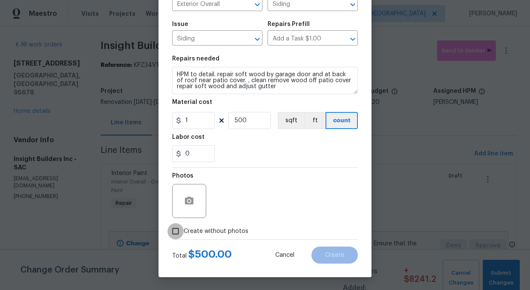
click at [174, 232] on input "Create without photos" at bounding box center [176, 231] width 16 height 16
checkbox input "true"
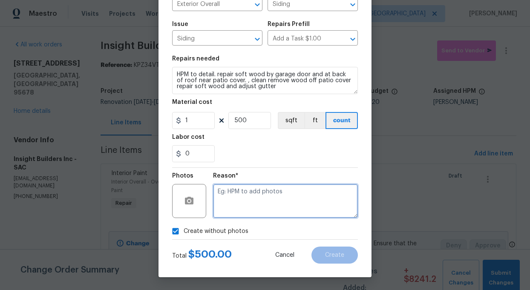
click at [269, 210] on textarea at bounding box center [285, 201] width 145 height 34
type textarea "add"
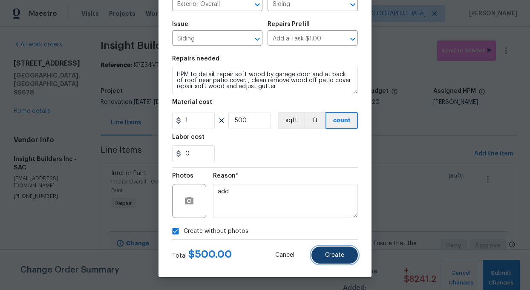
click at [339, 257] on span "Create" at bounding box center [334, 255] width 19 height 6
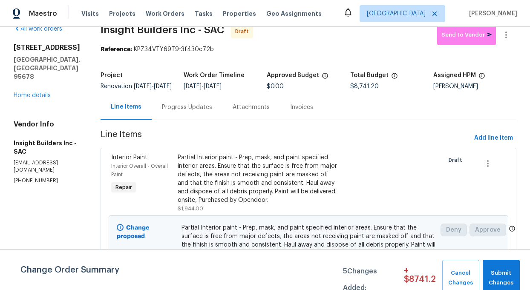
scroll to position [12, 0]
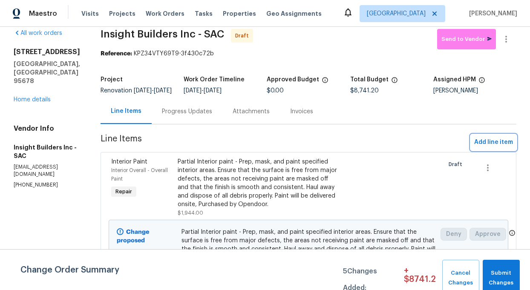
click at [487, 146] on span "Add line item" at bounding box center [493, 142] width 39 height 11
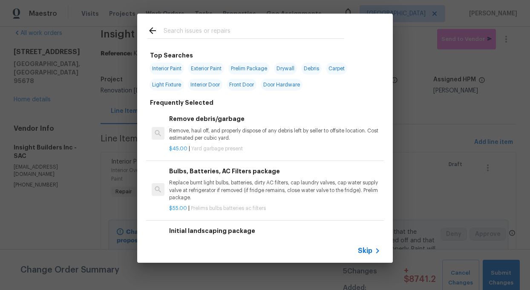
click at [194, 32] on input "text" at bounding box center [254, 32] width 181 height 13
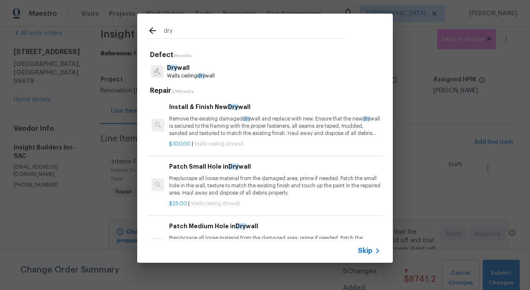
type input "dry"
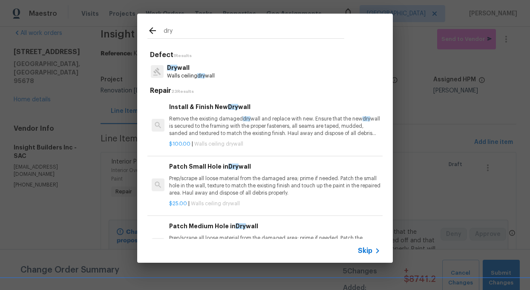
click at [197, 73] on p "Walls ceiling dry wall" at bounding box center [191, 75] width 48 height 7
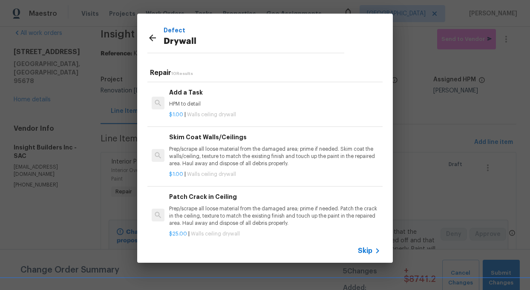
scroll to position [341, 0]
click at [200, 157] on p "Prep/scrape all loose material from the damaged area; prime if needed. Skim coa…" at bounding box center [274, 156] width 211 height 22
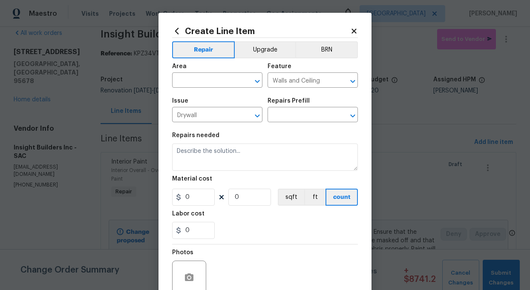
type input "Skim Coat Walls/Ceilings $1.00"
type textarea "Prep/scrape all loose material from the damaged area; prime if needed. Skim coa…"
type input "1"
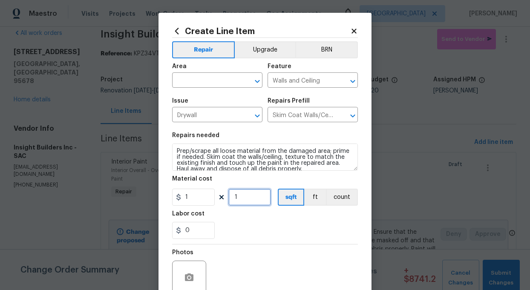
click at [248, 197] on input "1" at bounding box center [249, 197] width 43 height 17
type input "800"
click at [208, 83] on input "text" at bounding box center [205, 81] width 67 height 13
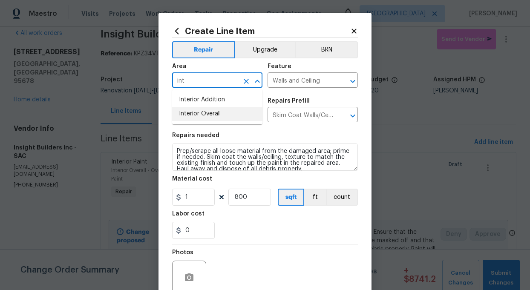
click at [210, 111] on li "Interior Overall" at bounding box center [217, 114] width 90 height 14
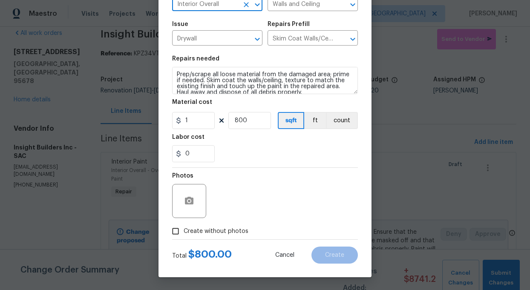
type input "Interior Overall"
click at [176, 233] on input "Create without photos" at bounding box center [176, 231] width 16 height 16
checkbox input "true"
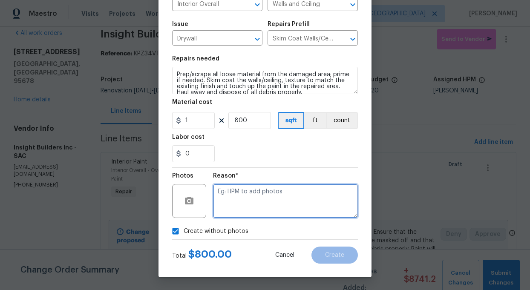
click at [264, 208] on textarea at bounding box center [285, 201] width 145 height 34
type textarea "add"
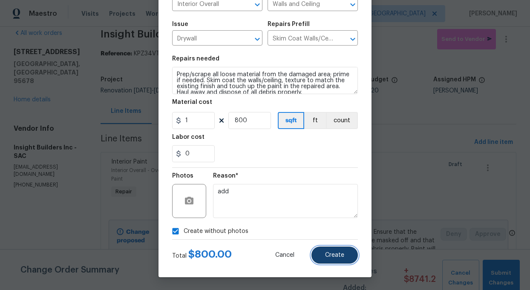
click at [335, 252] on span "Create" at bounding box center [334, 255] width 19 height 6
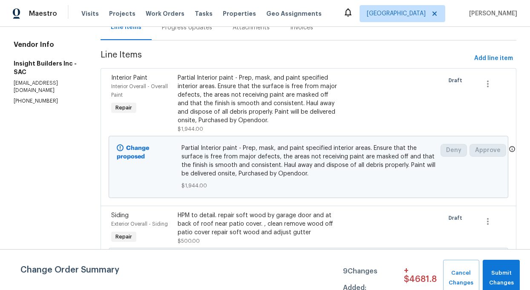
scroll to position [91, 0]
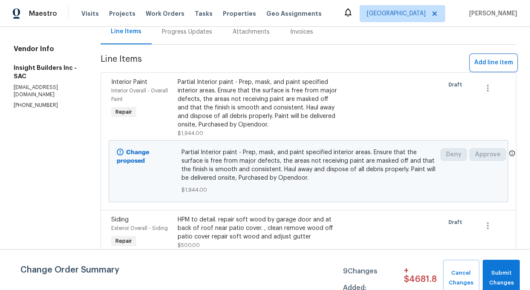
click at [497, 68] on span "Add line item" at bounding box center [493, 63] width 39 height 11
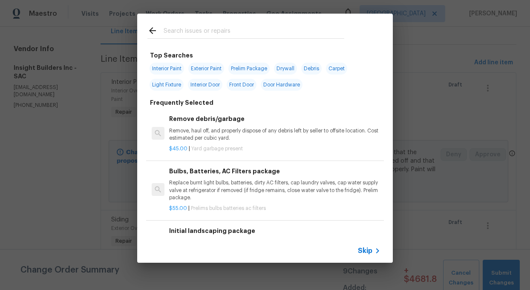
click at [181, 29] on input "text" at bounding box center [254, 32] width 181 height 13
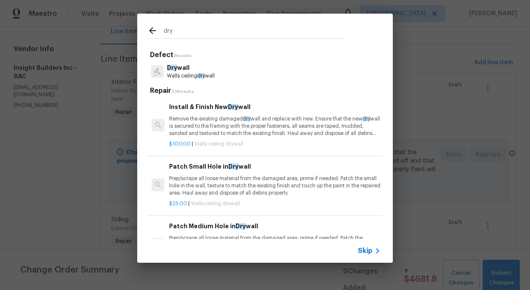
type input "dry"
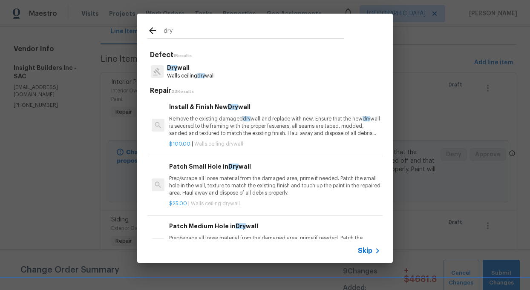
click at [181, 74] on p "Walls ceiling dry wall" at bounding box center [191, 75] width 48 height 7
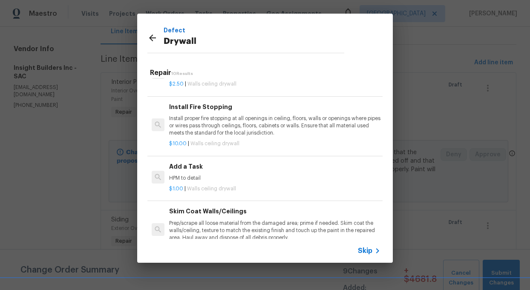
scroll to position [266, 0]
click at [175, 168] on h6 "Add a Task" at bounding box center [274, 166] width 211 height 9
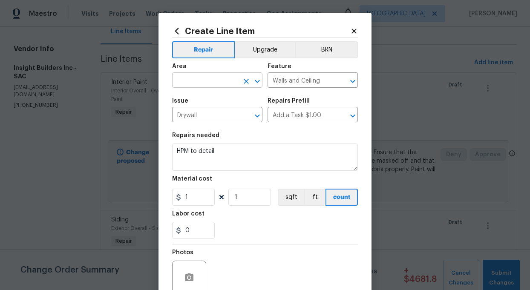
click at [218, 76] on input "text" at bounding box center [205, 81] width 67 height 13
click at [218, 78] on input "text" at bounding box center [205, 81] width 67 height 13
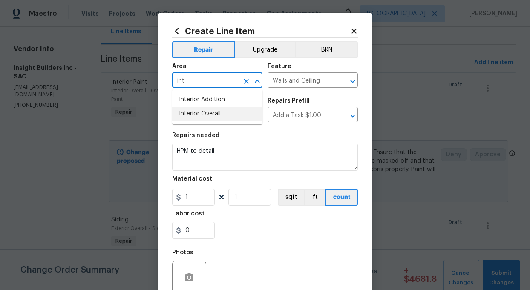
click at [204, 110] on li "Interior Overall" at bounding box center [217, 114] width 90 height 14
type input "Interior Overall"
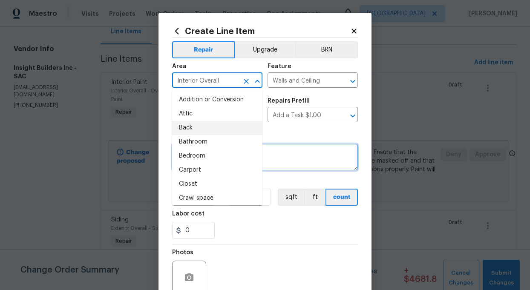
click at [293, 155] on textarea "HPM to detail" at bounding box center [265, 157] width 186 height 27
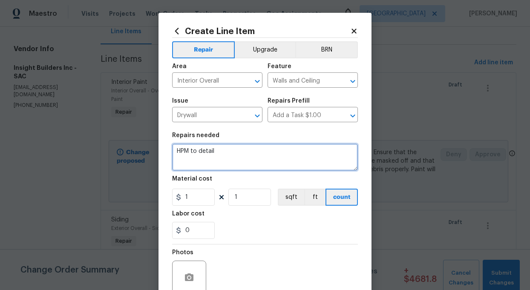
click at [227, 153] on textarea "HPM to detail" at bounding box center [265, 157] width 186 height 27
paste textarea "Remove the existing damaged drywall and replace between kitchen and dining room…"
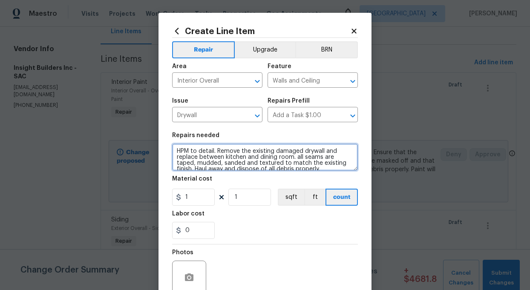
scroll to position [8, 0]
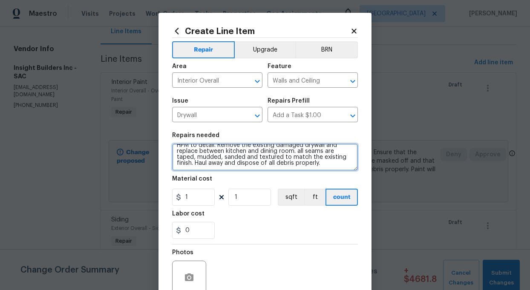
type textarea "HPM to detail. Remove the existing damaged drywall and replace between kitchen …"
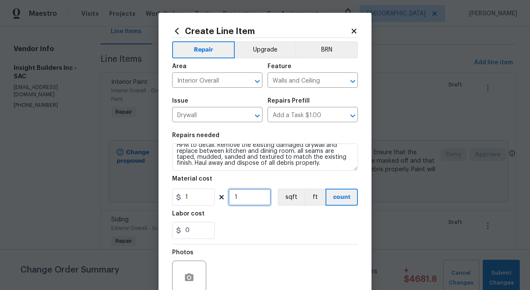
click at [244, 199] on input "1" at bounding box center [249, 197] width 43 height 17
type input "500"
click at [239, 251] on div "Photos" at bounding box center [265, 272] width 186 height 55
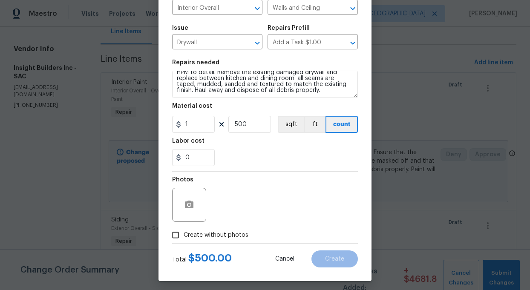
scroll to position [77, 0]
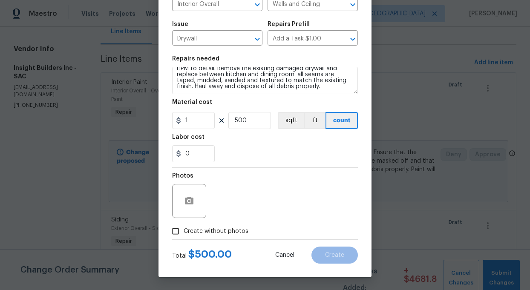
click at [176, 231] on input "Create without photos" at bounding box center [176, 231] width 16 height 16
checkbox input "true"
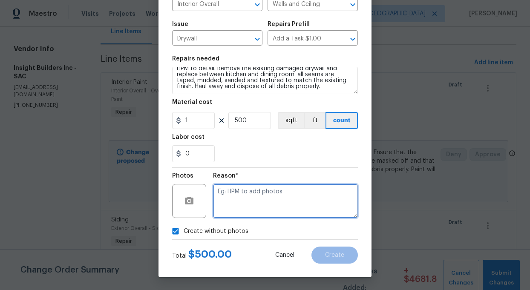
click at [260, 201] on textarea at bounding box center [285, 201] width 145 height 34
type textarea "add"
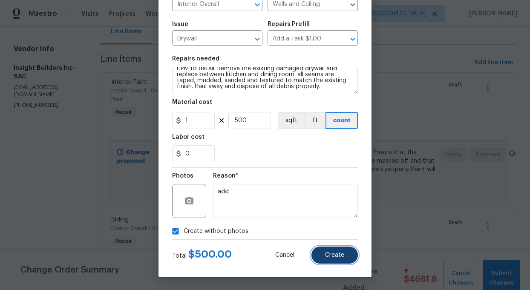
click at [336, 259] on button "Create" at bounding box center [335, 255] width 46 height 17
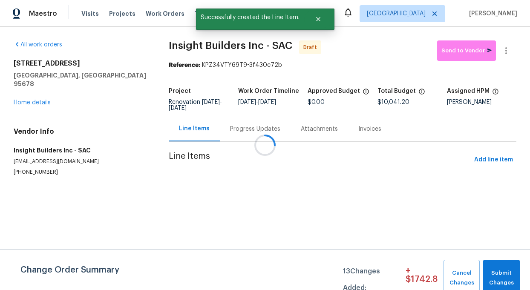
scroll to position [0, 0]
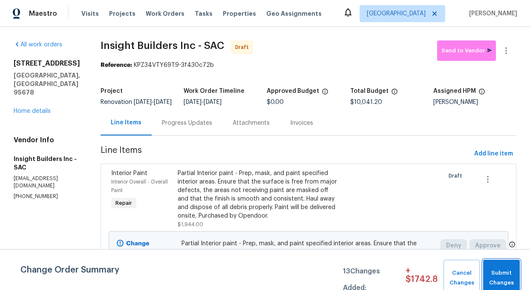
click at [501, 274] on span "Submit Changes" at bounding box center [502, 279] width 28 height 20
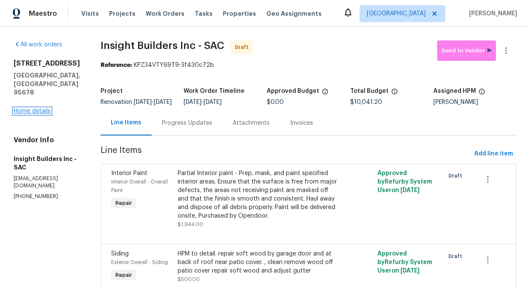
click at [44, 108] on link "Home details" at bounding box center [32, 111] width 37 height 6
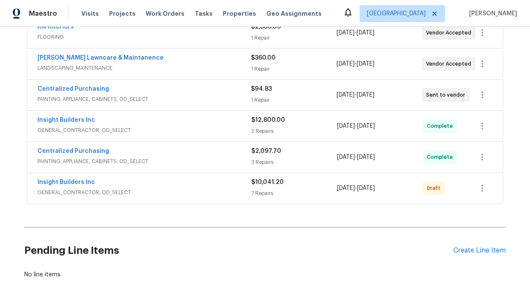
scroll to position [282, 0]
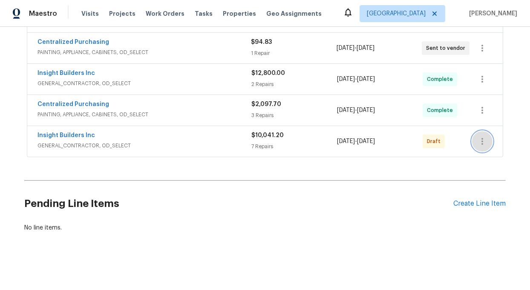
click at [482, 140] on icon "button" at bounding box center [482, 141] width 10 height 10
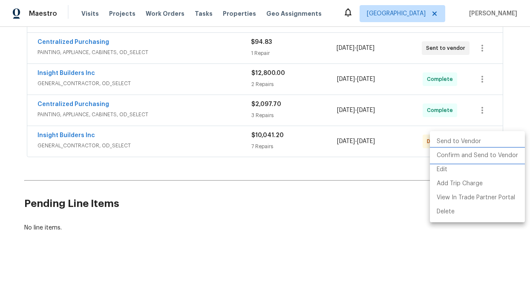
click at [476, 153] on li "Confirm and Send to Vendor" at bounding box center [477, 156] width 95 height 14
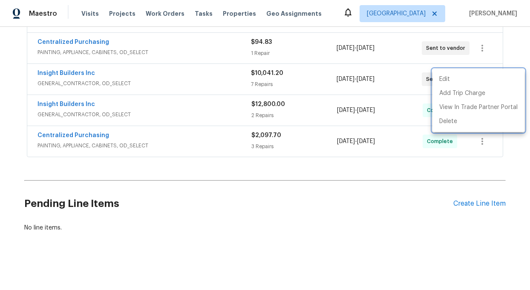
click at [306, 216] on div at bounding box center [265, 145] width 530 height 290
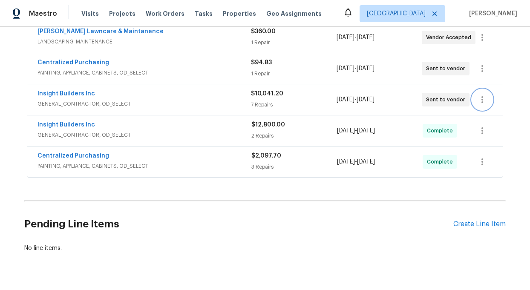
scroll to position [260, 0]
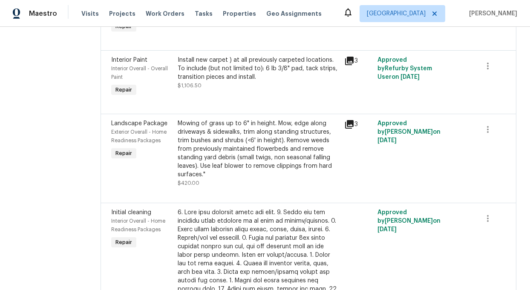
scroll to position [405, 0]
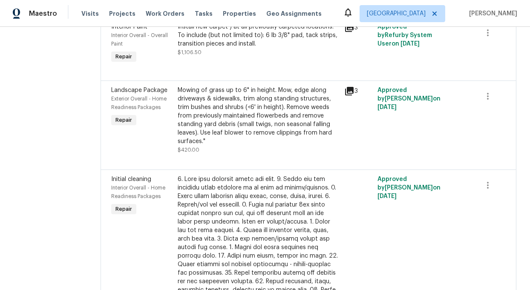
click at [243, 127] on div "Mowing of grass up to 6" in height. Mow, edge along driveways & sidewalks, trim…" at bounding box center [259, 116] width 162 height 60
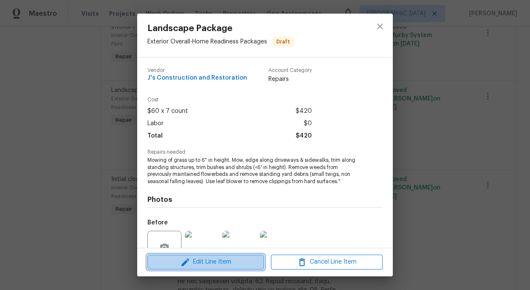
click at [218, 265] on span "Edit Line Item" at bounding box center [206, 262] width 112 height 11
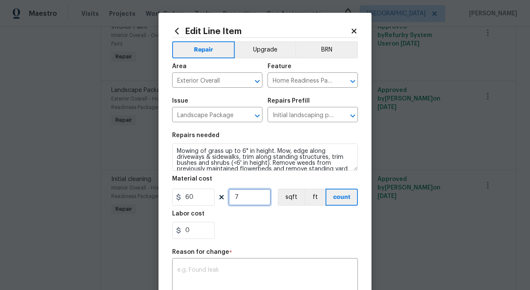
click at [246, 200] on input "7" at bounding box center [249, 197] width 43 height 17
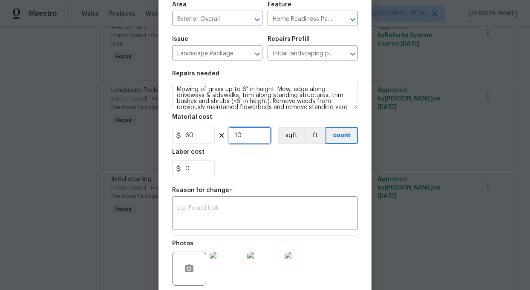
scroll to position [67, 0]
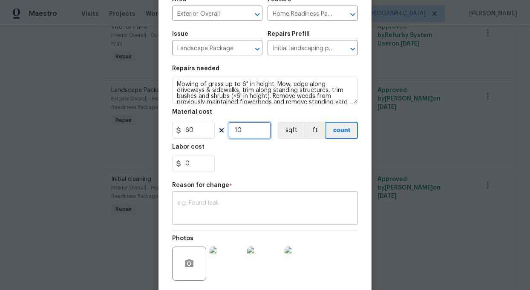
type input "10"
click at [229, 209] on textarea at bounding box center [265, 209] width 176 height 18
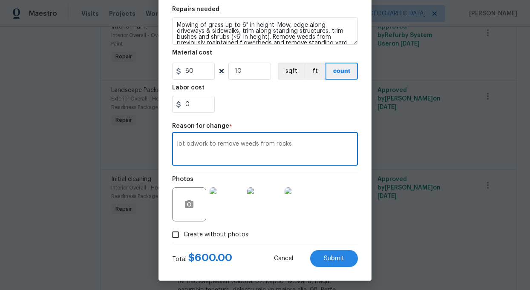
scroll to position [130, 0]
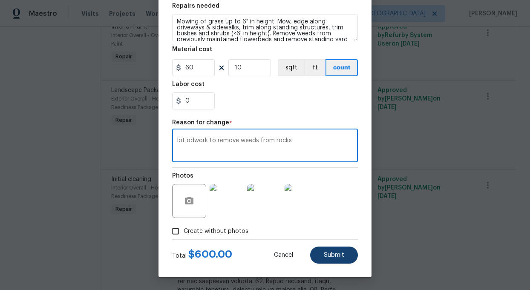
type textarea "lot odwork to remove weeds from rocks"
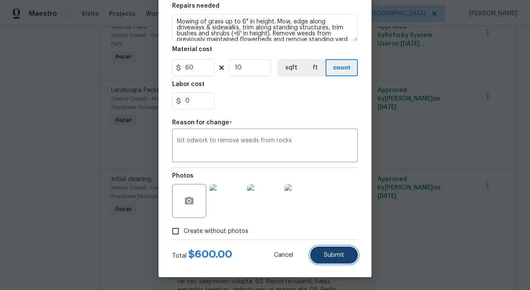
click at [333, 258] on span "Submit" at bounding box center [334, 255] width 20 height 6
type input "7"
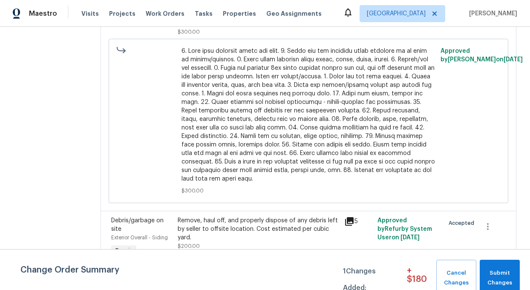
scroll to position [815, 0]
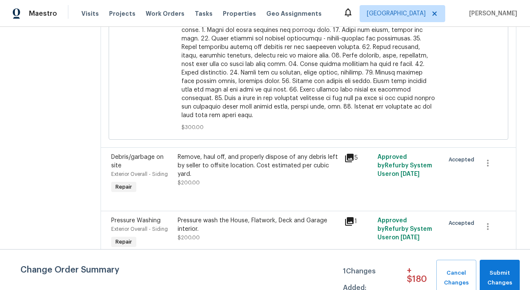
click at [260, 221] on div "Pressure wash the House, Flatwork, Deck and Garage interior." at bounding box center [259, 225] width 162 height 17
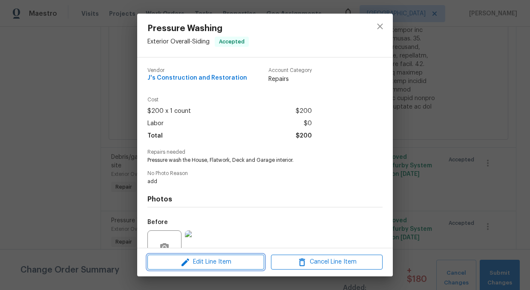
click at [209, 260] on span "Edit Line Item" at bounding box center [206, 262] width 112 height 11
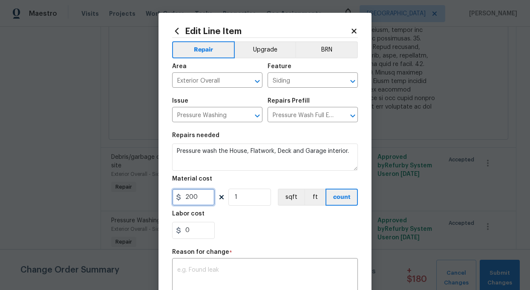
click at [207, 197] on input "200" at bounding box center [193, 197] width 43 height 17
type input "350"
click at [256, 220] on div "Labor cost" at bounding box center [265, 216] width 186 height 11
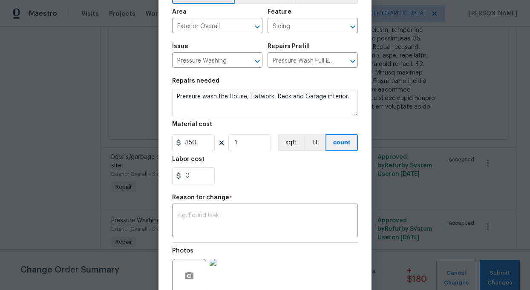
scroll to position [79, 0]
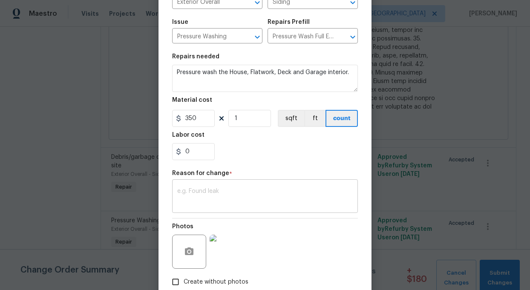
click at [232, 210] on div "x ​" at bounding box center [265, 198] width 186 height 32
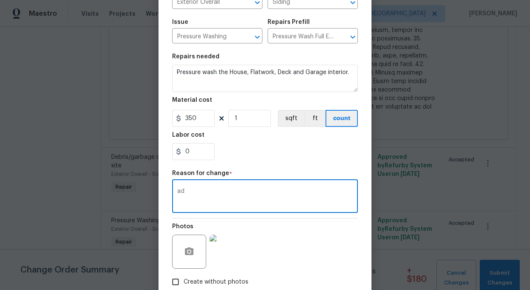
scroll to position [130, 0]
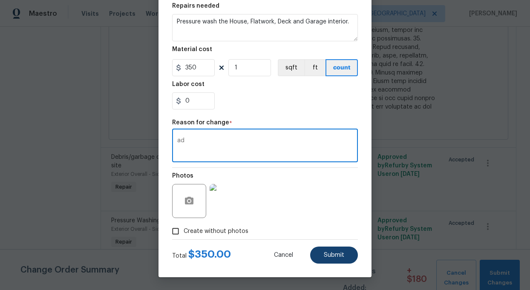
type textarea "ad"
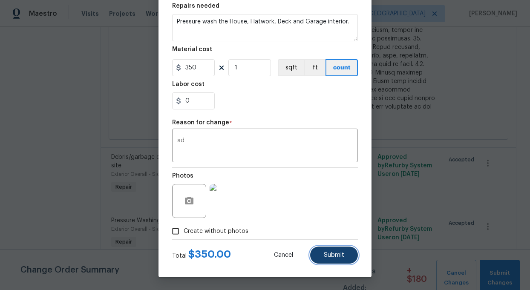
click at [338, 252] on span "Submit" at bounding box center [334, 255] width 20 height 6
type input "200"
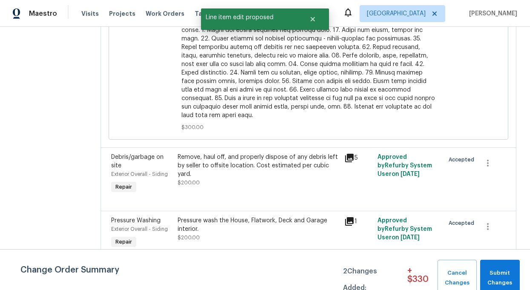
scroll to position [0, 0]
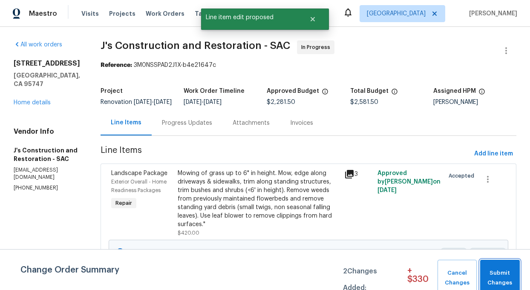
click at [495, 283] on span "Submit Changes" at bounding box center [500, 279] width 31 height 20
